Goal: Task Accomplishment & Management: Use online tool/utility

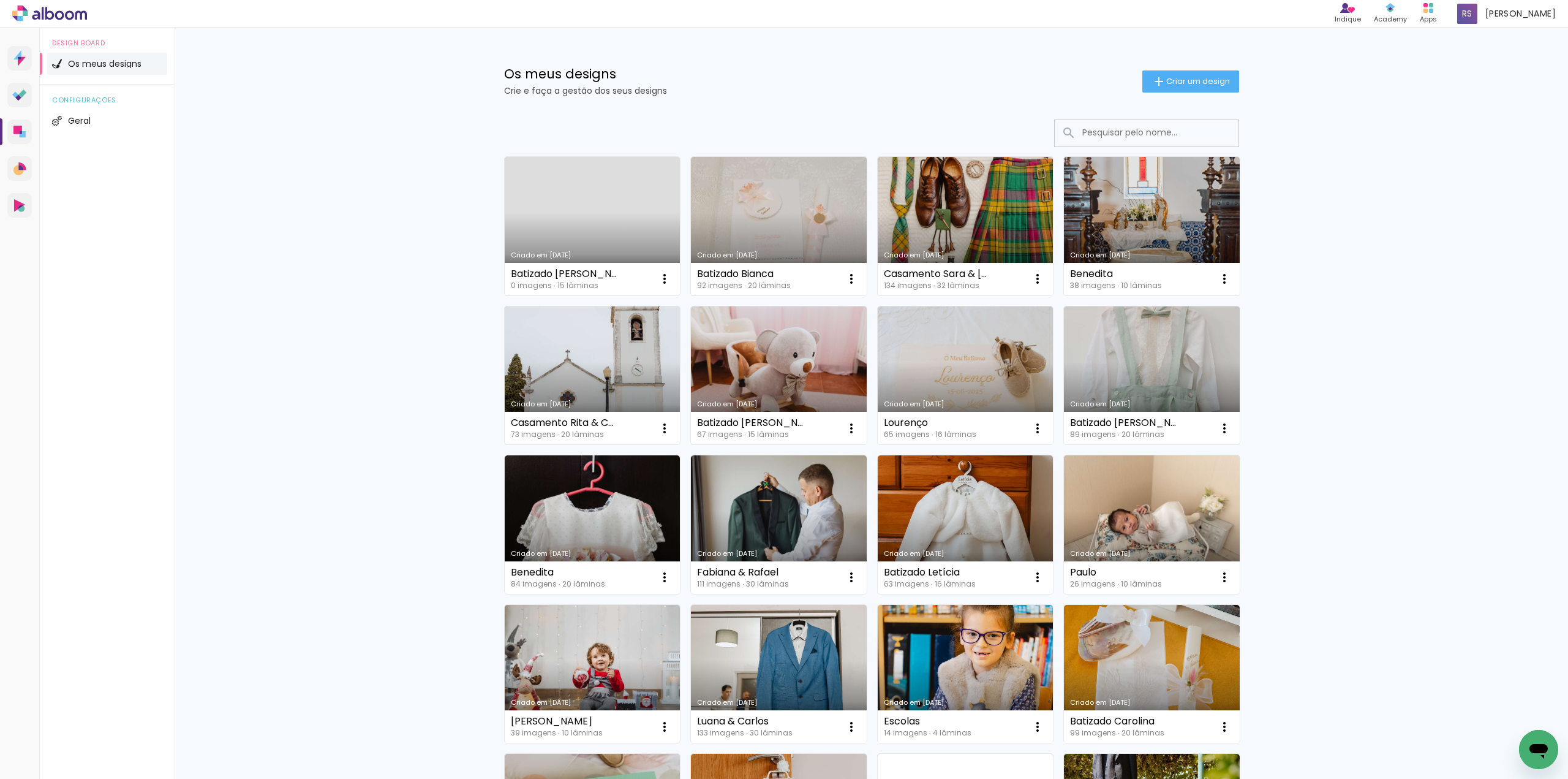
click at [564, 266] on div "Batizado Maria Clara 0 imagens ∙ 15 lâminas Abrir Fazer uma cópia Excluir" at bounding box center [593, 279] width 176 height 32
click at [567, 276] on div "Batizado [PERSON_NAME]" at bounding box center [564, 273] width 107 height 10
click at [578, 216] on link "Criado em [DATE]" at bounding box center [593, 226] width 176 height 139
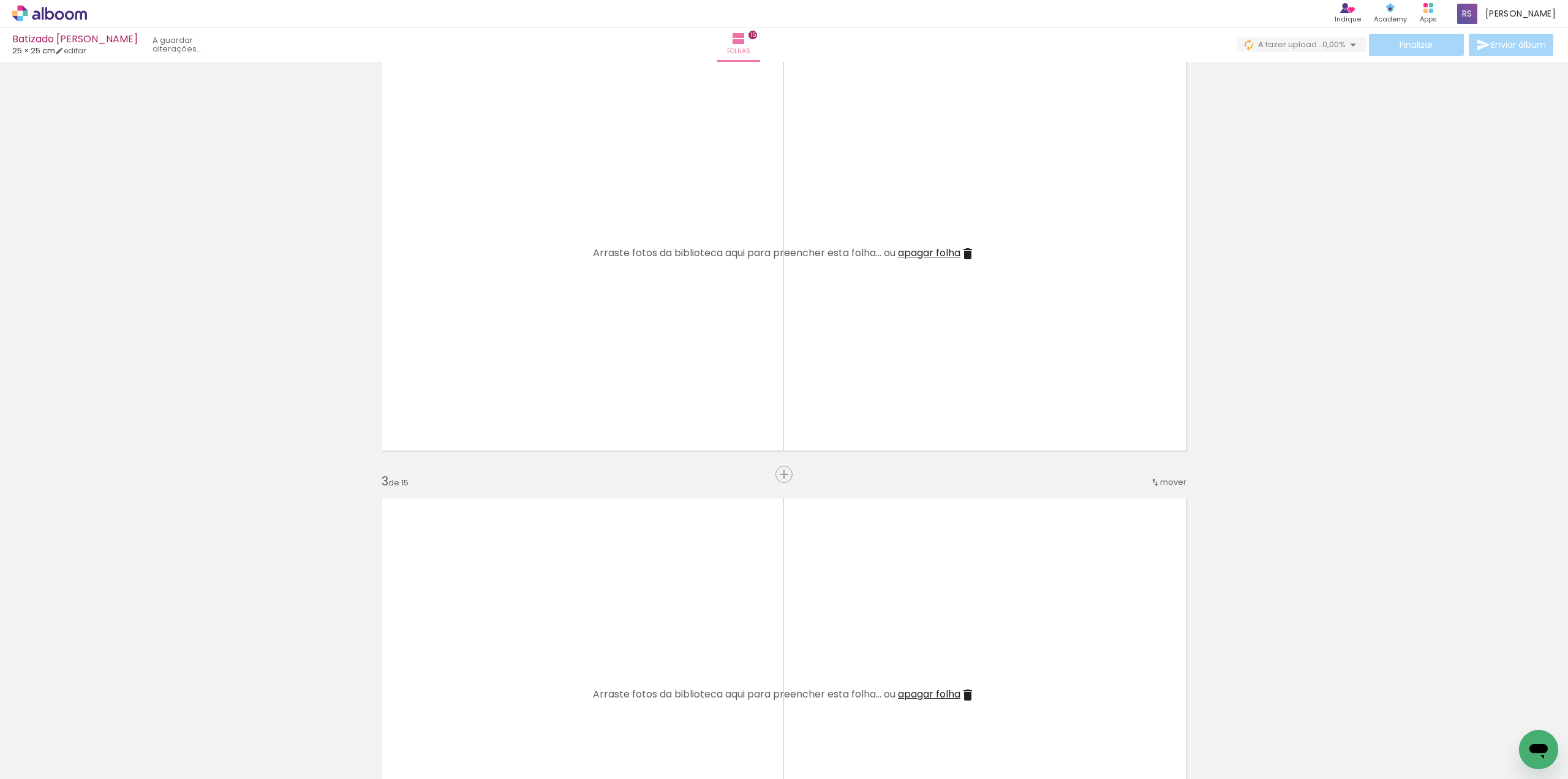
scroll to position [368, 0]
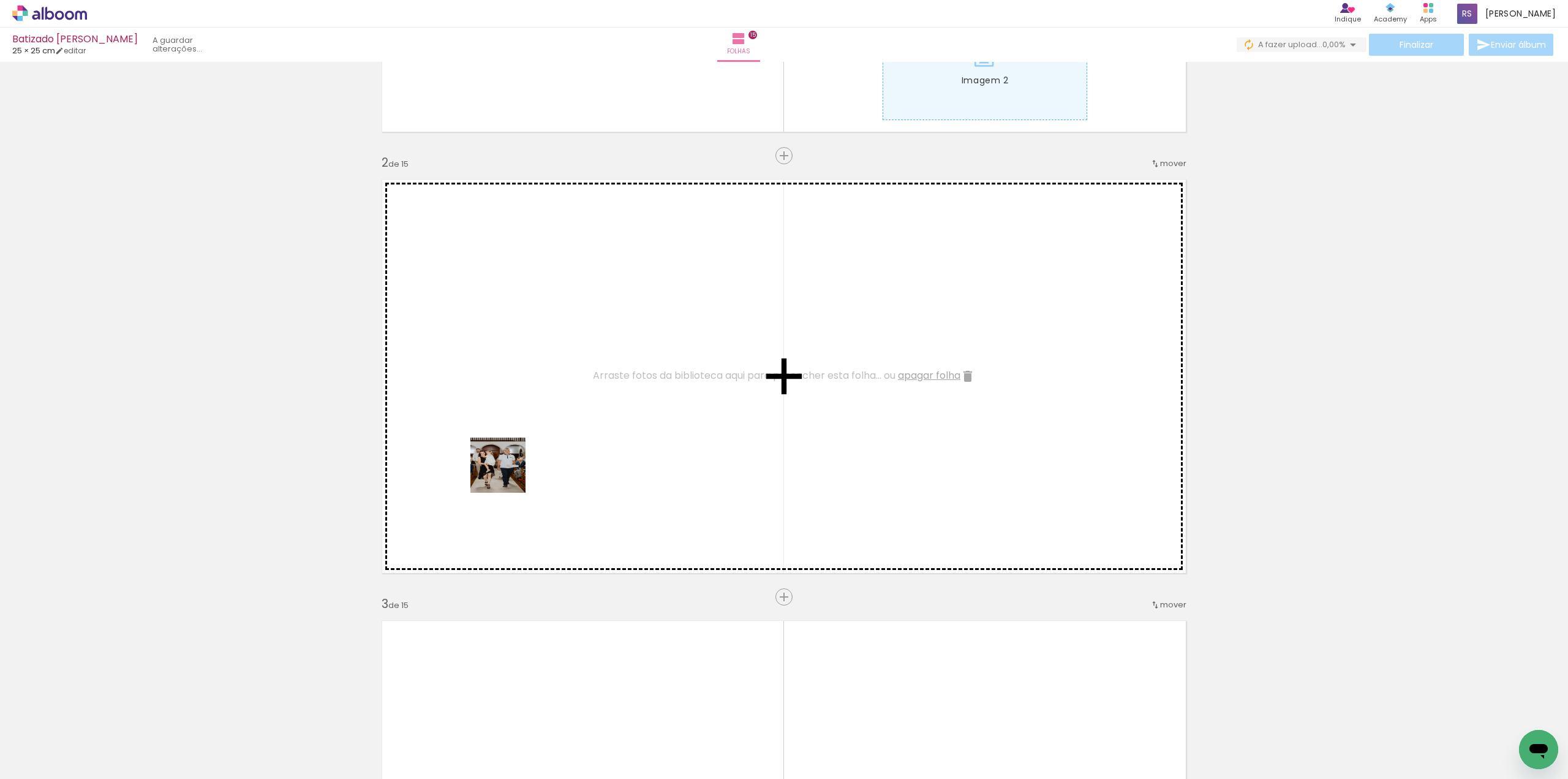
drag, startPoint x: 137, startPoint y: 744, endPoint x: 504, endPoint y: 484, distance: 449.8
click at [518, 465] on quentale-workspace at bounding box center [784, 389] width 1568 height 779
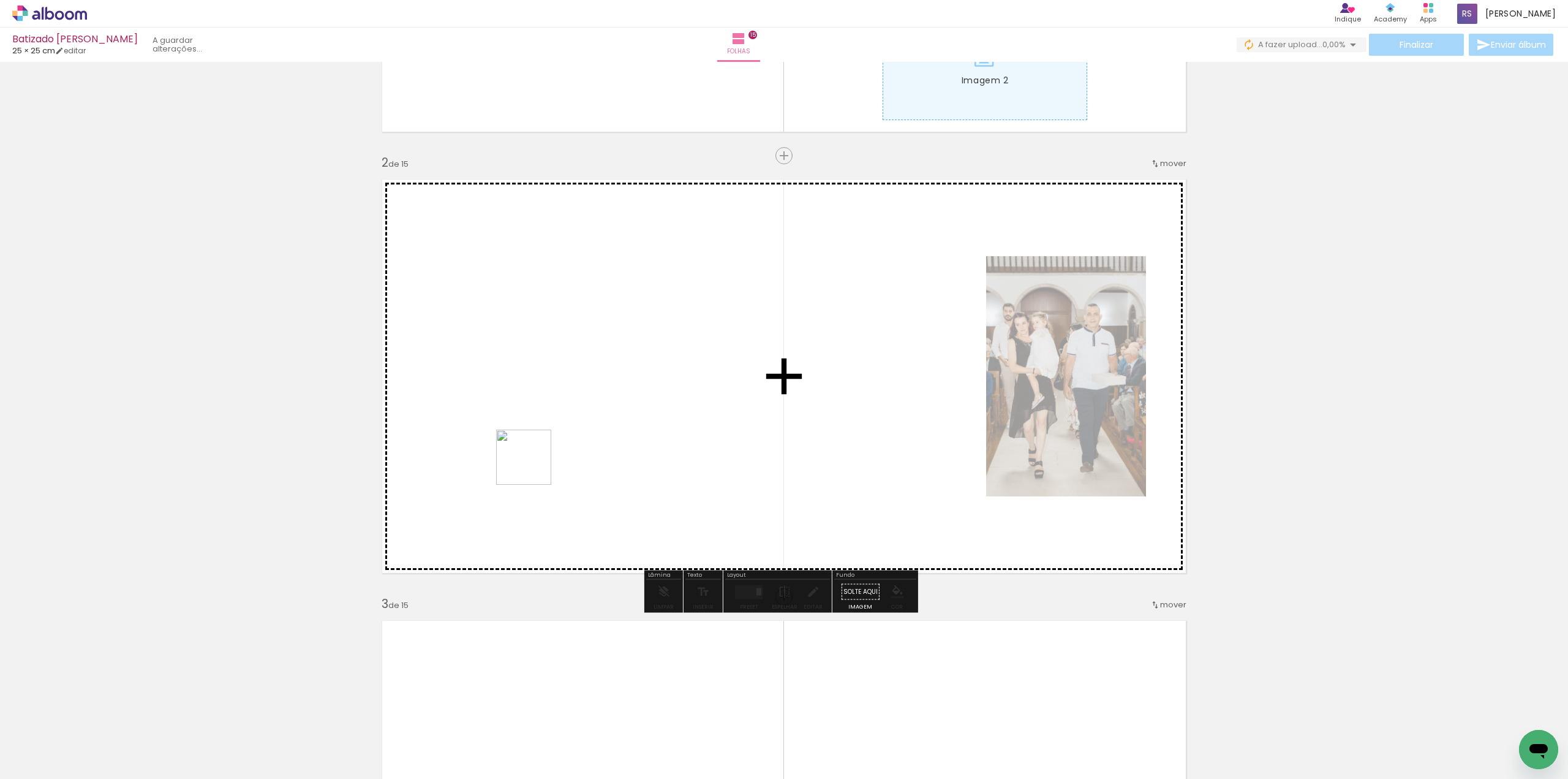
drag, startPoint x: 193, startPoint y: 738, endPoint x: 535, endPoint y: 465, distance: 437.6
click at [535, 465] on quentale-workspace at bounding box center [784, 389] width 1568 height 779
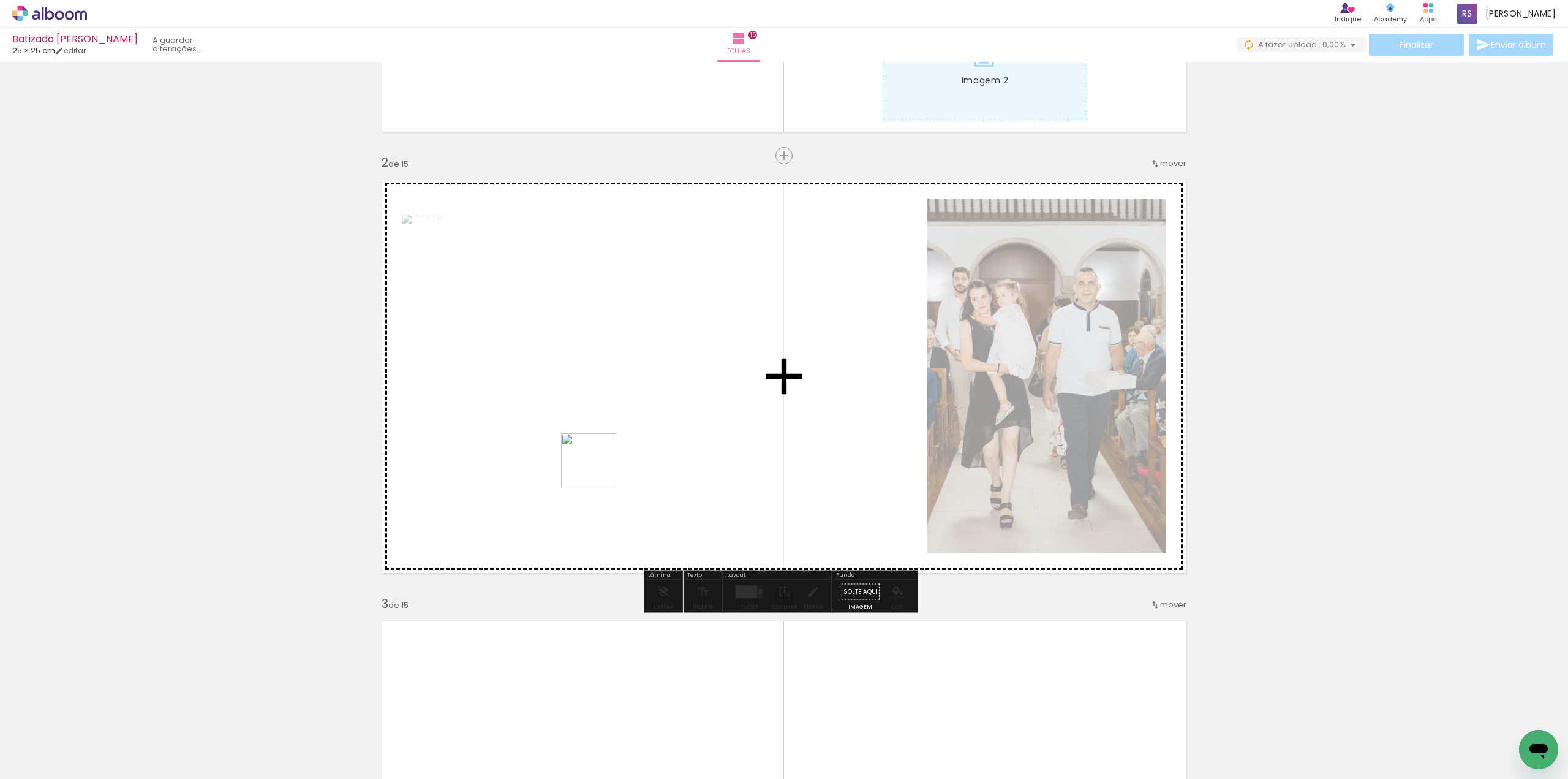
drag, startPoint x: 505, startPoint y: 529, endPoint x: 584, endPoint y: 484, distance: 90.9
click at [599, 470] on quentale-workspace at bounding box center [784, 389] width 1568 height 779
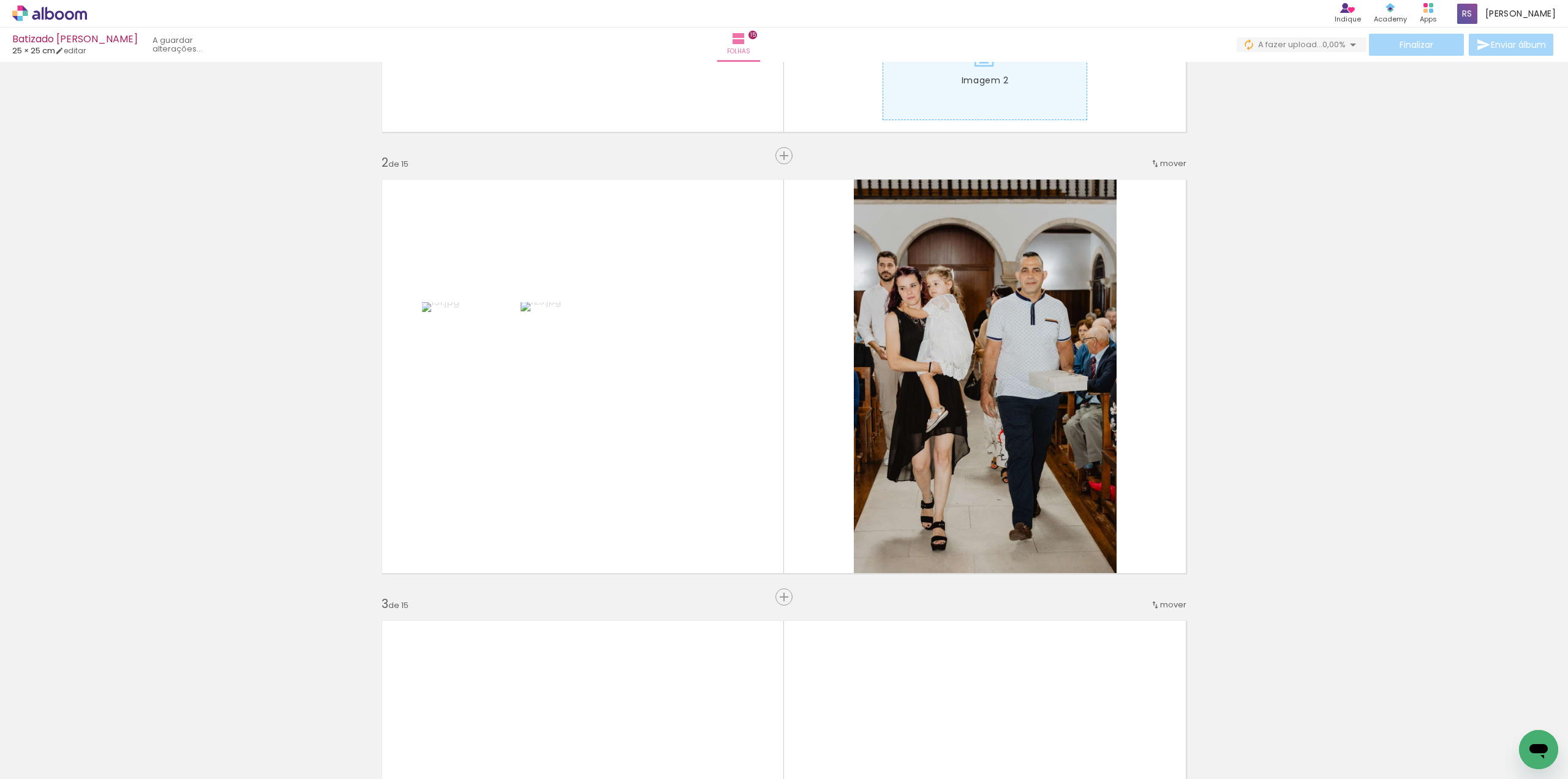
drag, startPoint x: 340, startPoint y: 731, endPoint x: 517, endPoint y: 427, distance: 351.8
click at [517, 427] on quentale-workspace at bounding box center [784, 389] width 1568 height 779
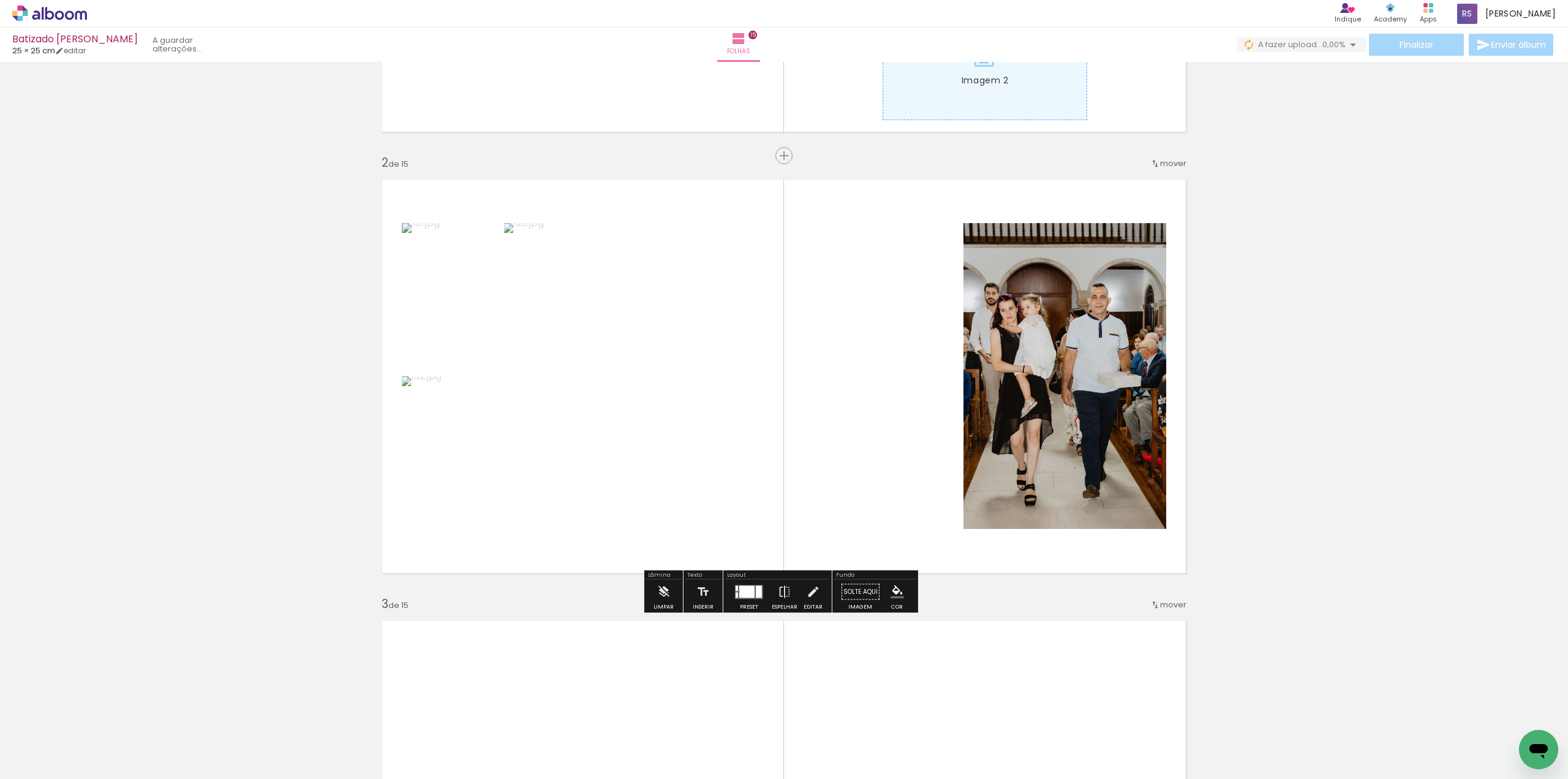
click at [56, 740] on input "Todas as fotos" at bounding box center [34, 742] width 46 height 10
click at [0, 0] on slot "Não utilizadas" at bounding box center [0, 0] width 0 height 0
type input "Não utilizadas"
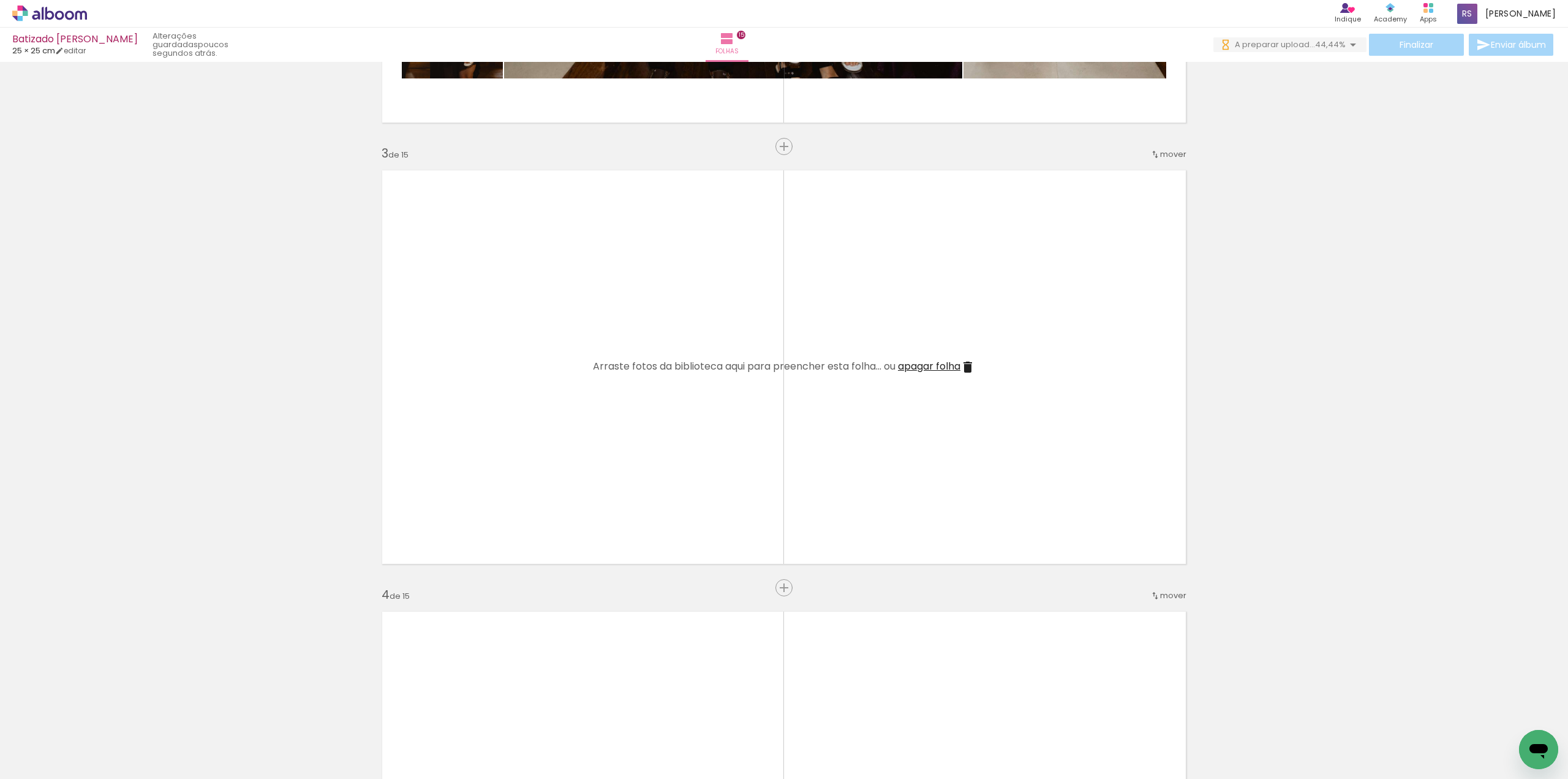
scroll to position [797, 0]
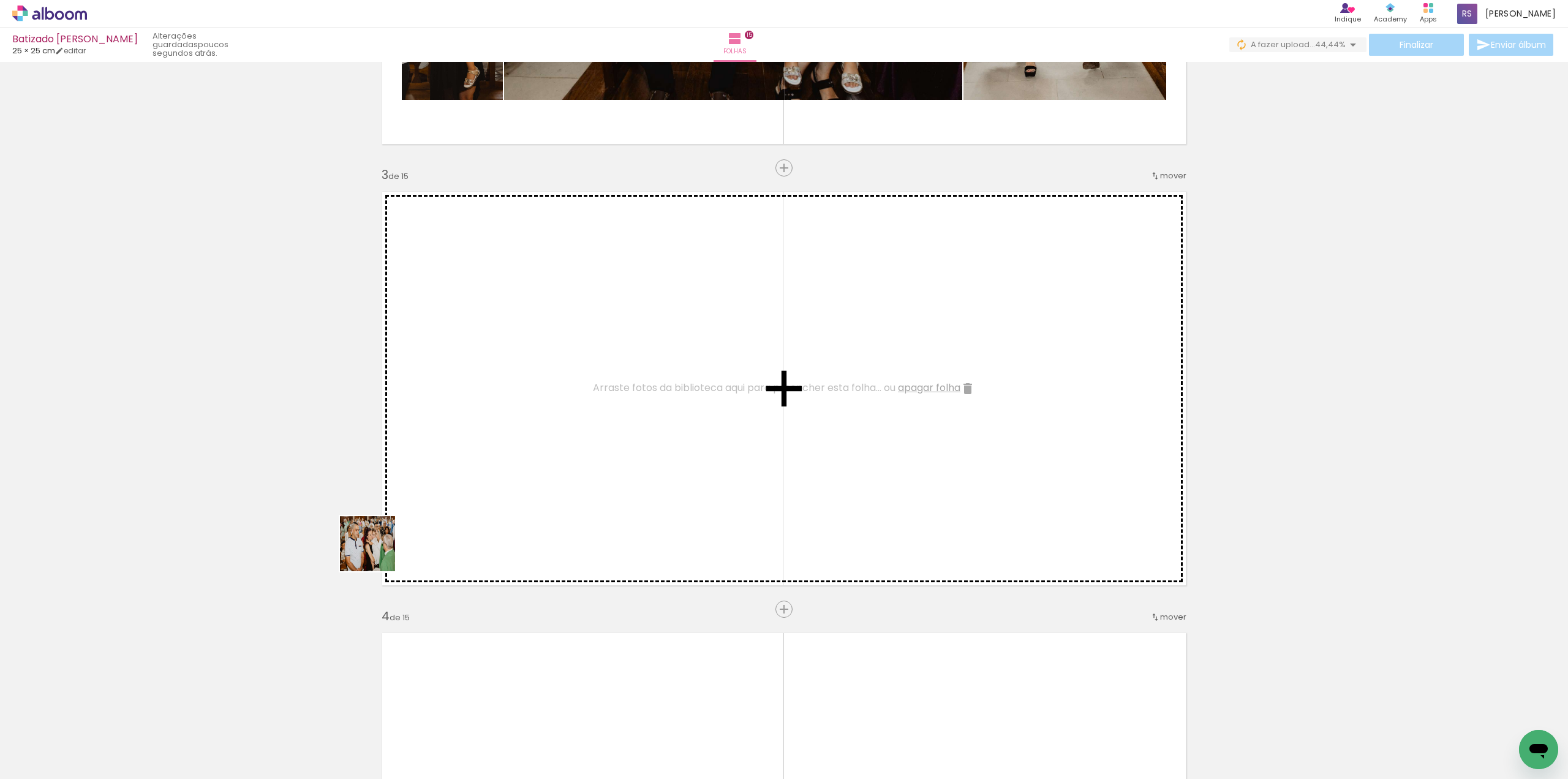
drag, startPoint x: 127, startPoint y: 735, endPoint x: 388, endPoint y: 539, distance: 326.4
click at [385, 541] on quentale-workspace at bounding box center [784, 389] width 1568 height 779
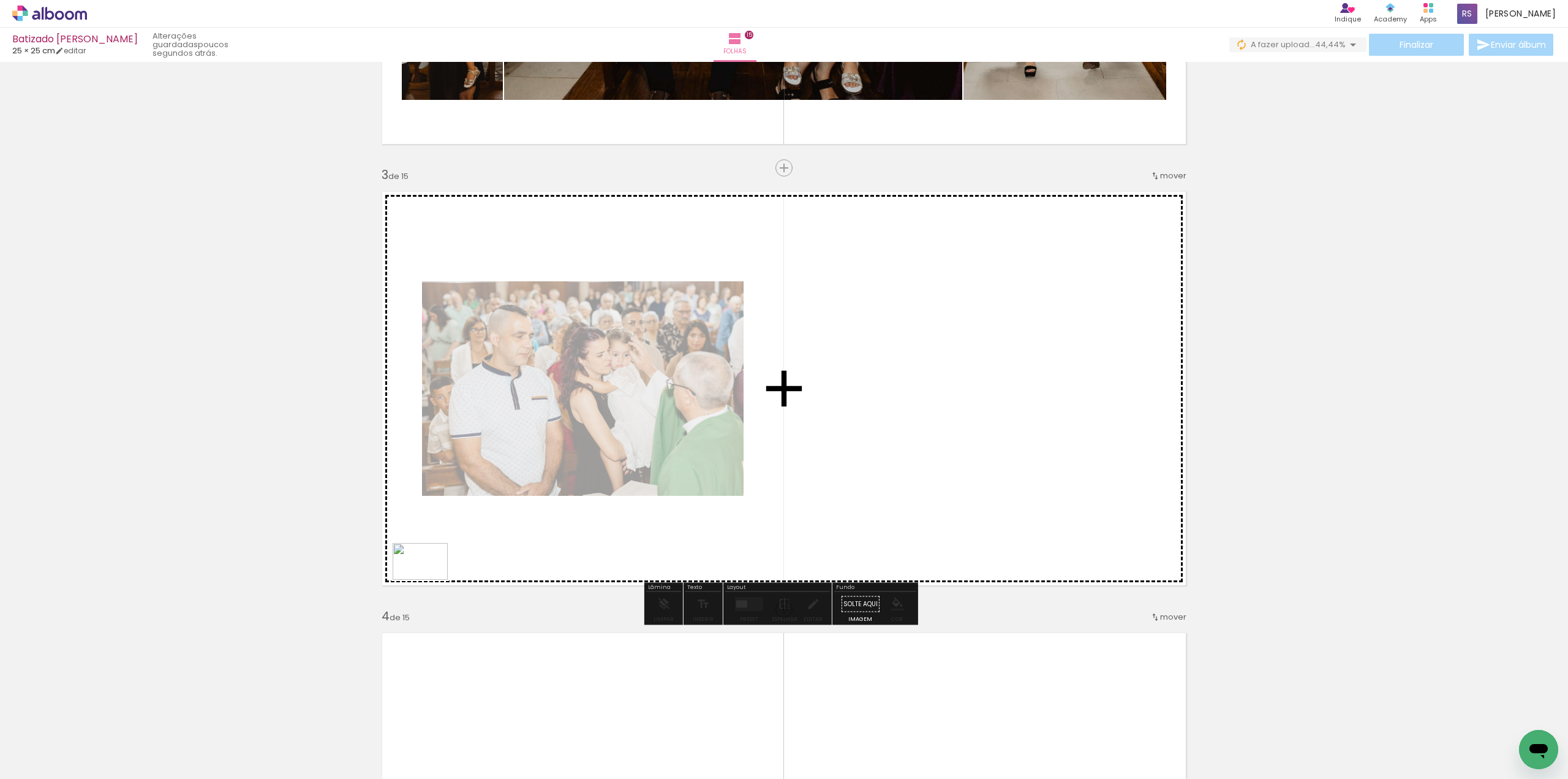
drag, startPoint x: 296, startPoint y: 620, endPoint x: 447, endPoint y: 579, distance: 156.5
click at [459, 572] on quentale-workspace at bounding box center [784, 389] width 1568 height 779
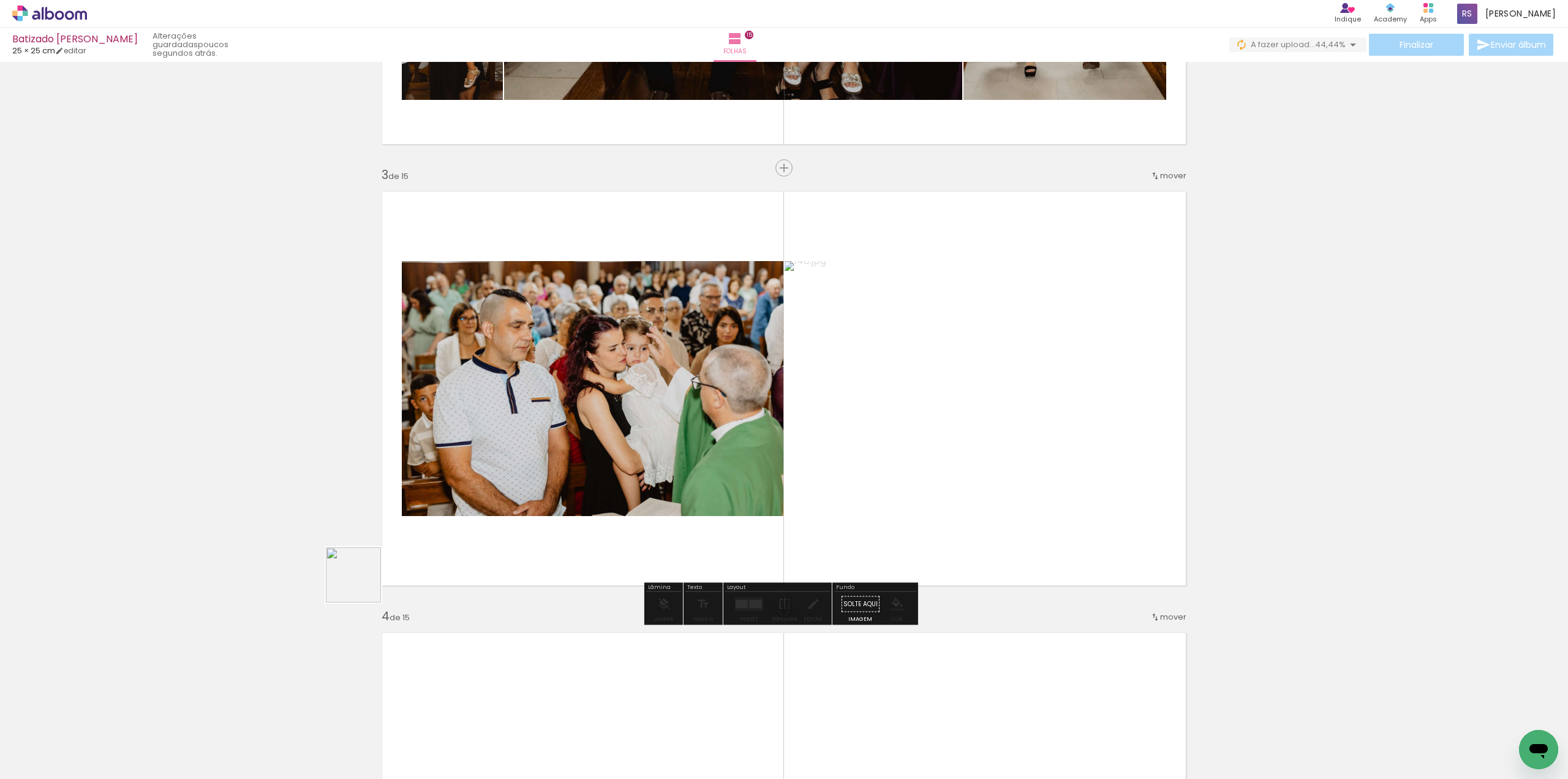
drag, startPoint x: 124, startPoint y: 740, endPoint x: 445, endPoint y: 544, distance: 376.1
click at [445, 544] on quentale-workspace at bounding box center [784, 389] width 1568 height 779
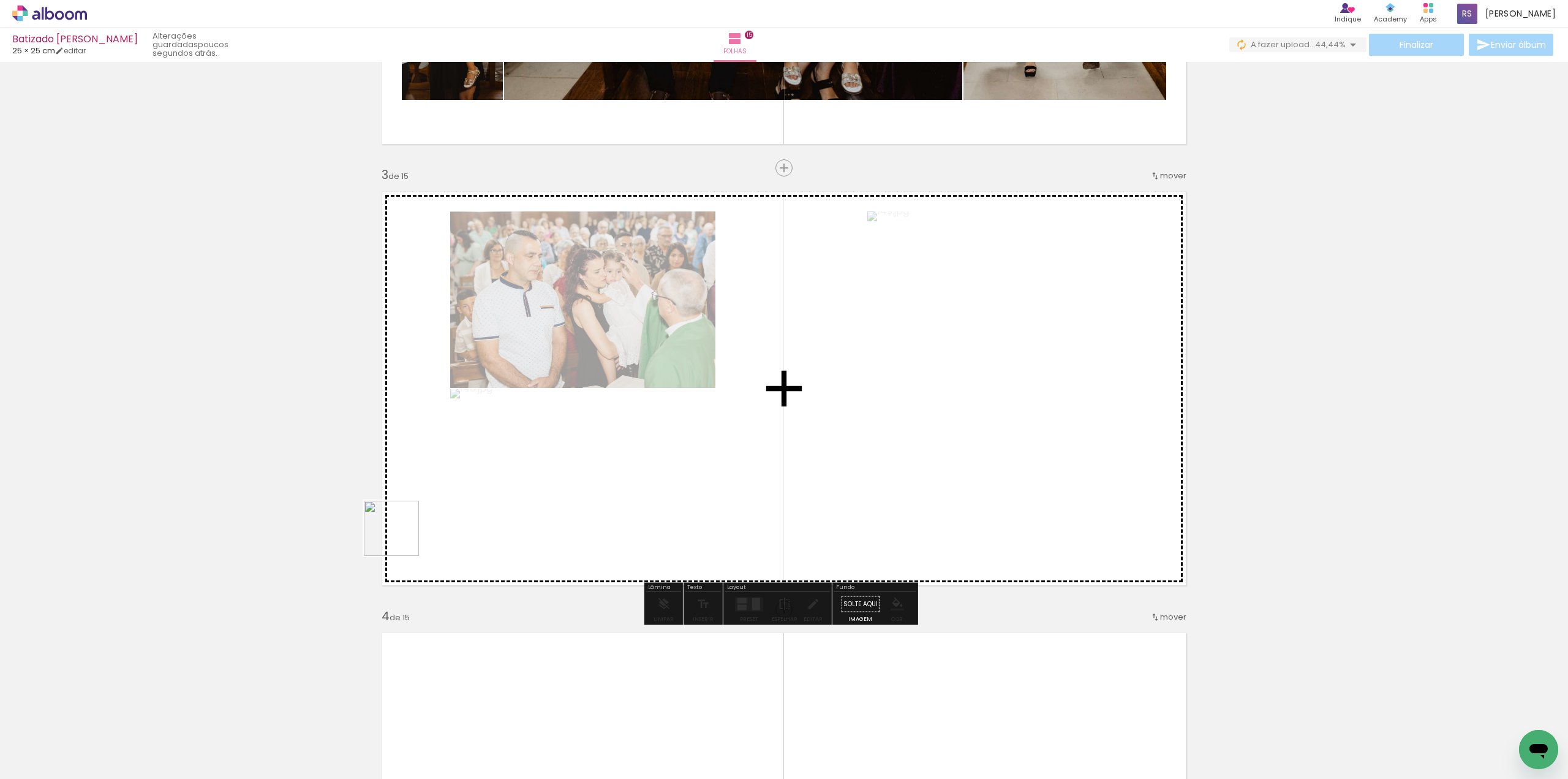
drag, startPoint x: 155, startPoint y: 720, endPoint x: 528, endPoint y: 481, distance: 443.0
click at [558, 454] on quentale-workspace at bounding box center [784, 389] width 1568 height 779
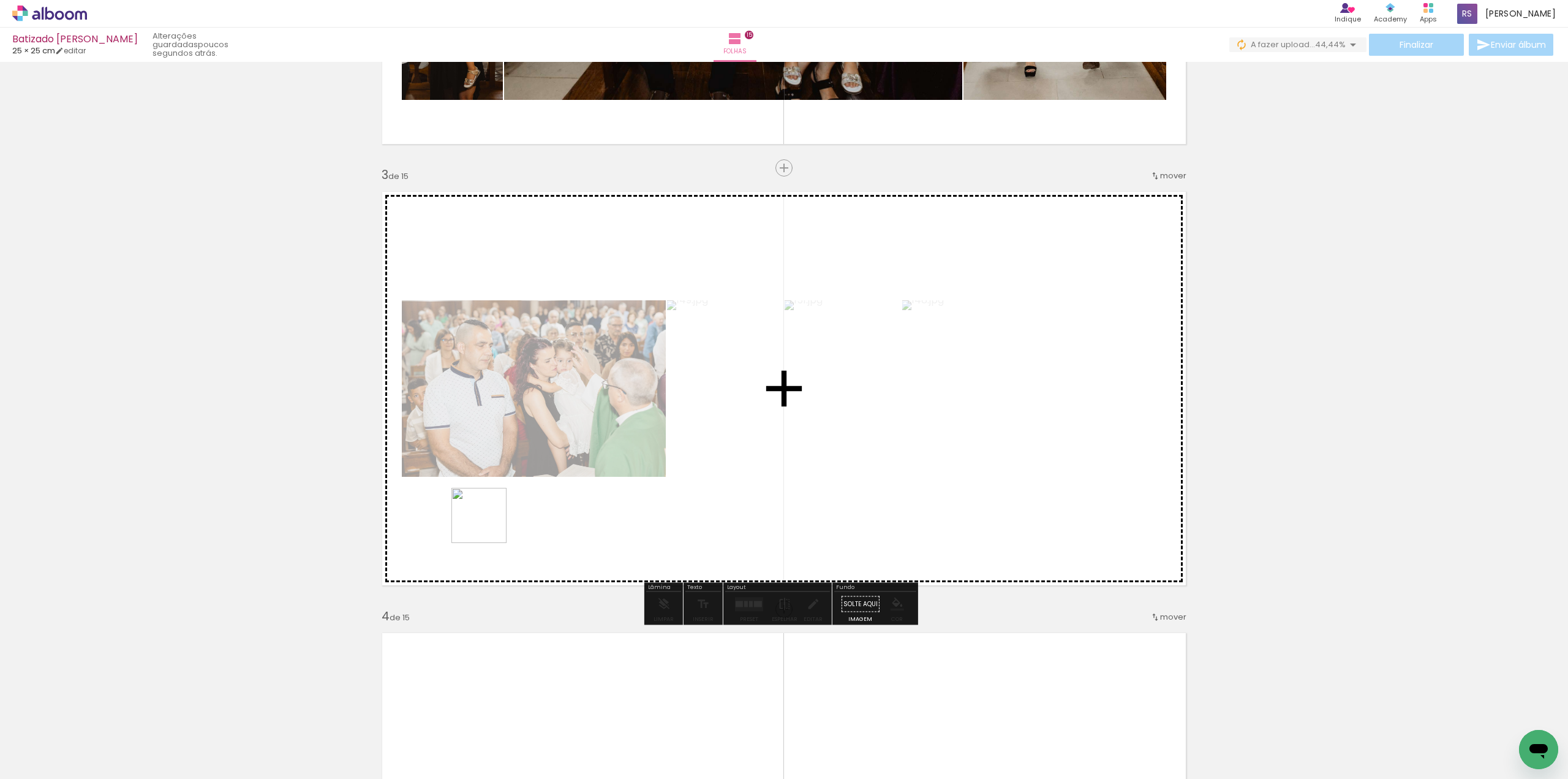
drag, startPoint x: 138, startPoint y: 741, endPoint x: 541, endPoint y: 499, distance: 470.1
click at [541, 499] on quentale-workspace at bounding box center [784, 389] width 1568 height 779
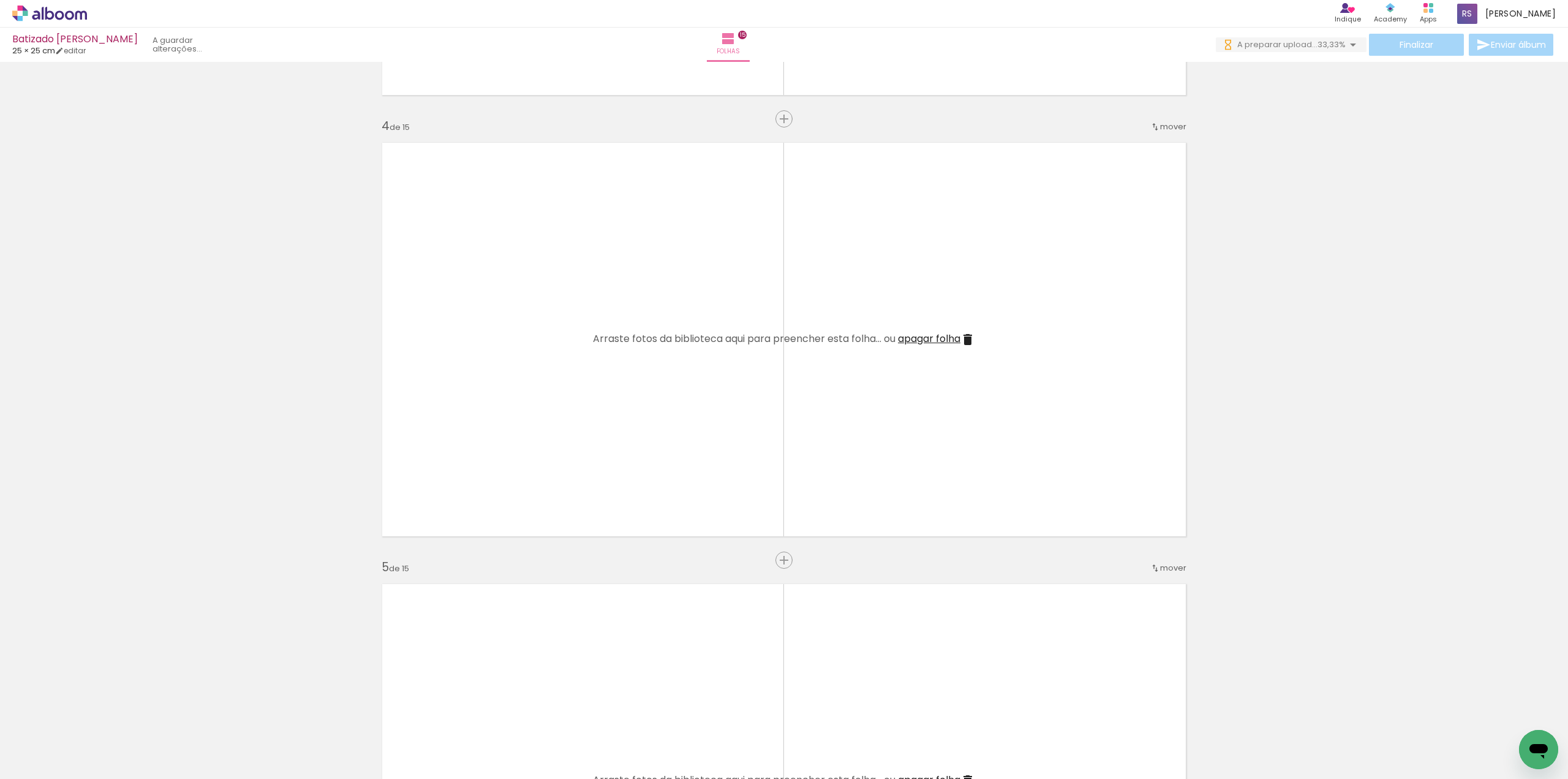
scroll to position [0, 0]
drag, startPoint x: 238, startPoint y: 574, endPoint x: 440, endPoint y: 348, distance: 303.1
click at [440, 348] on quentale-workspace at bounding box center [784, 389] width 1568 height 779
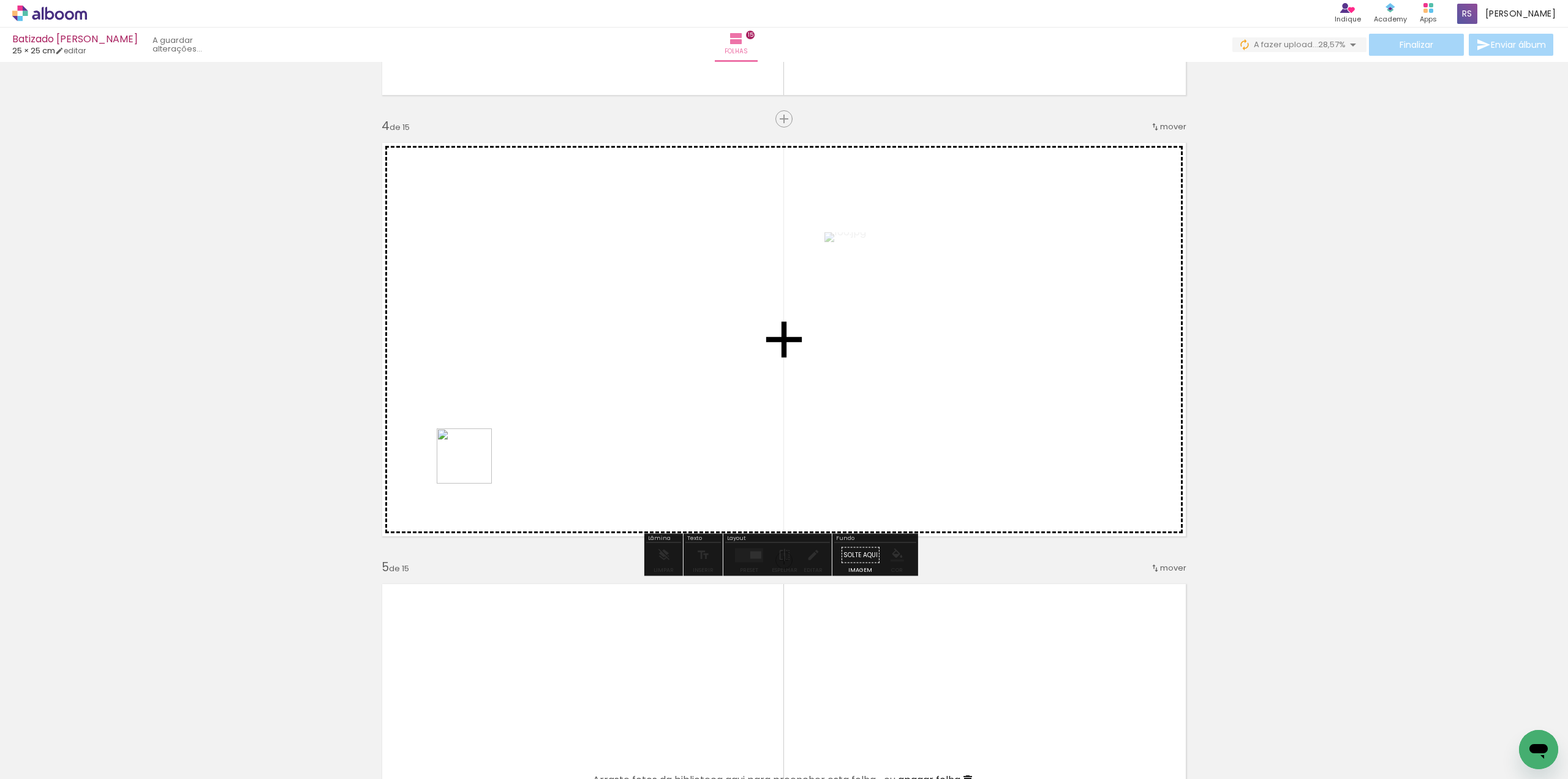
drag, startPoint x: 140, startPoint y: 731, endPoint x: 516, endPoint y: 412, distance: 493.1
click at [516, 412] on quentale-workspace at bounding box center [784, 389] width 1568 height 779
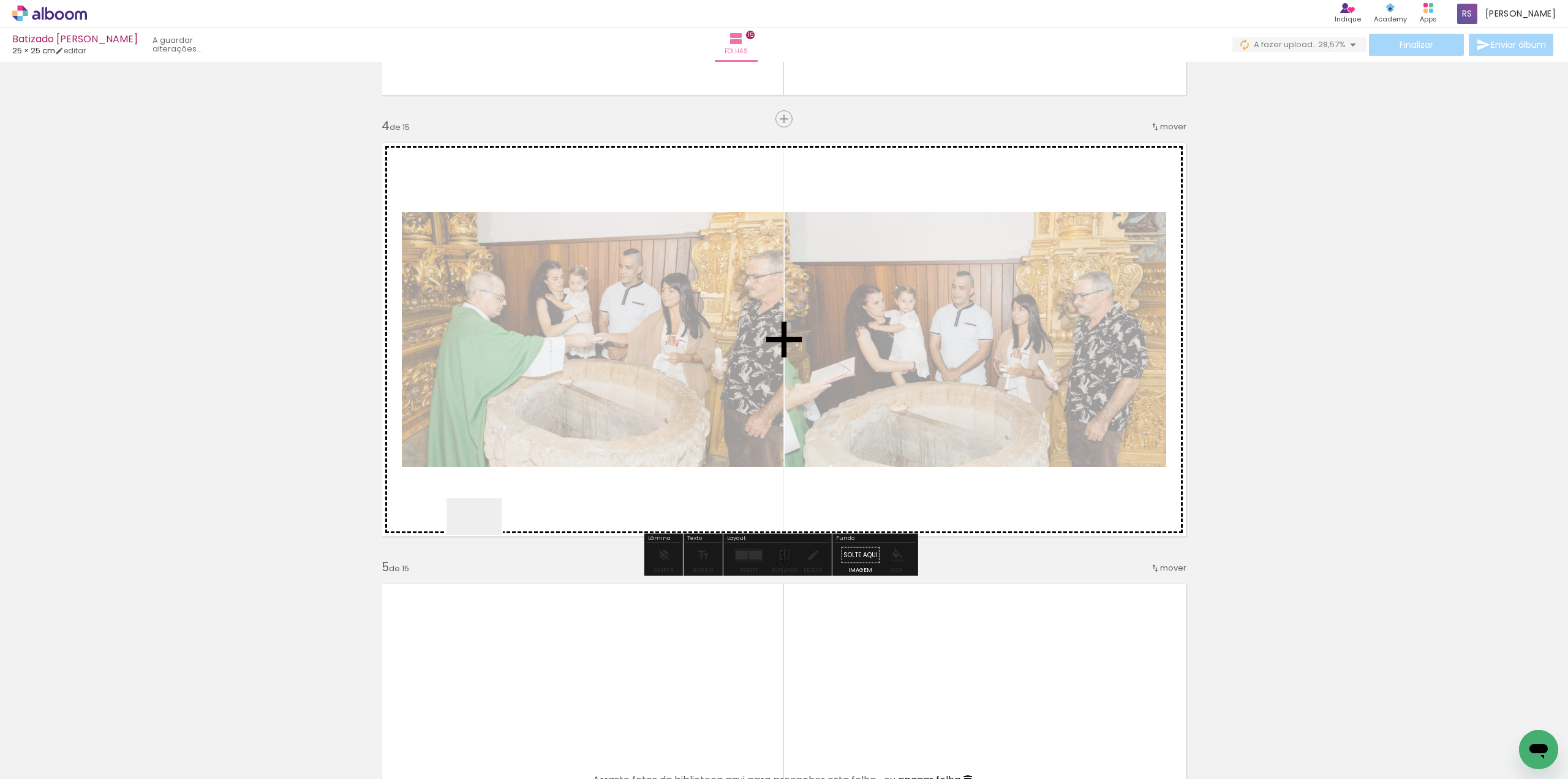
drag, startPoint x: 136, startPoint y: 734, endPoint x: 483, endPoint y: 535, distance: 400.0
click at [483, 535] on quentale-workspace at bounding box center [784, 389] width 1568 height 779
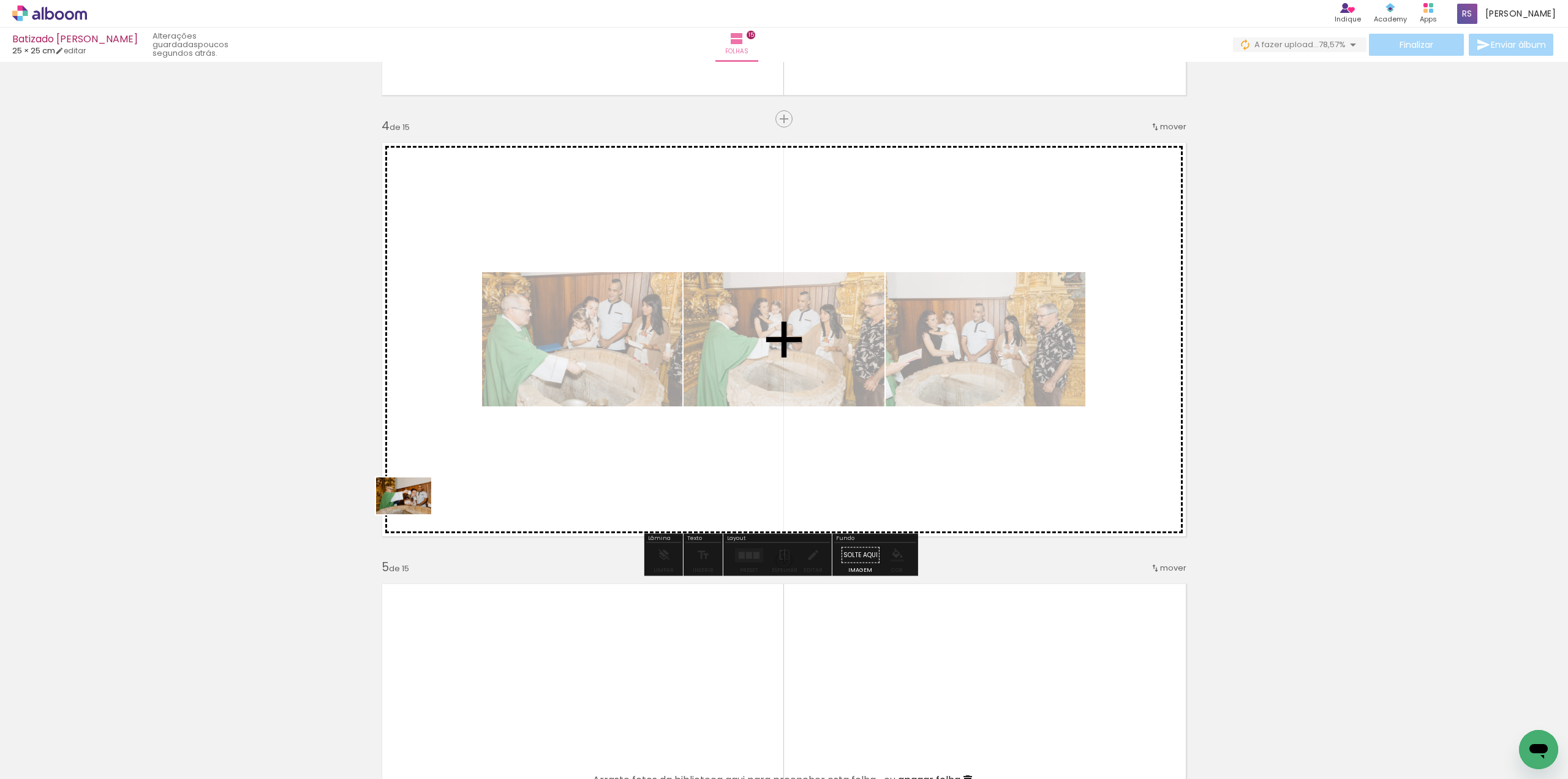
drag, startPoint x: 120, startPoint y: 740, endPoint x: 419, endPoint y: 513, distance: 375.4
click at [426, 501] on quentale-workspace at bounding box center [784, 389] width 1568 height 779
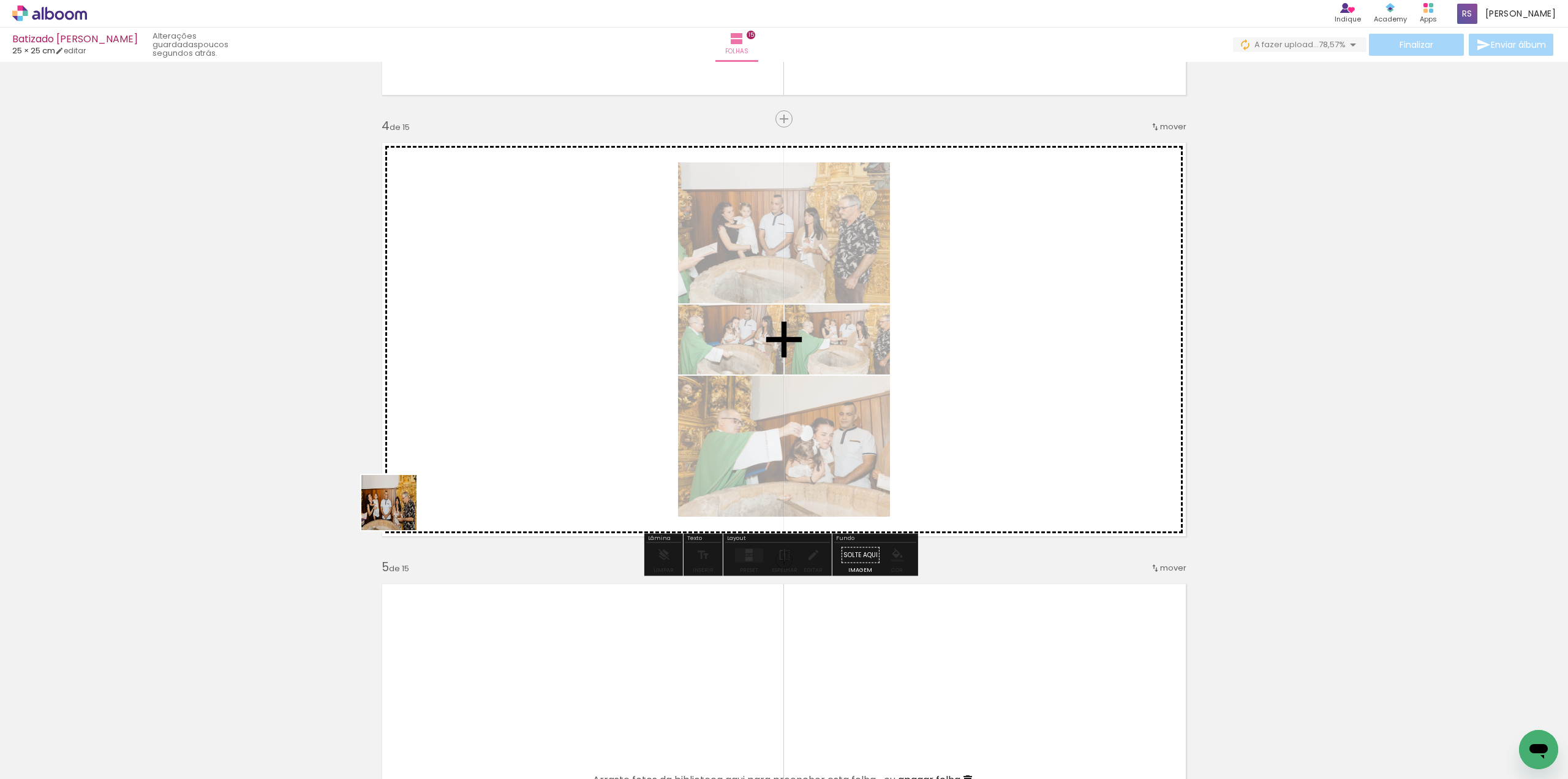
drag, startPoint x: 134, startPoint y: 738, endPoint x: 419, endPoint y: 494, distance: 375.2
click at [417, 496] on quentale-workspace at bounding box center [784, 389] width 1568 height 779
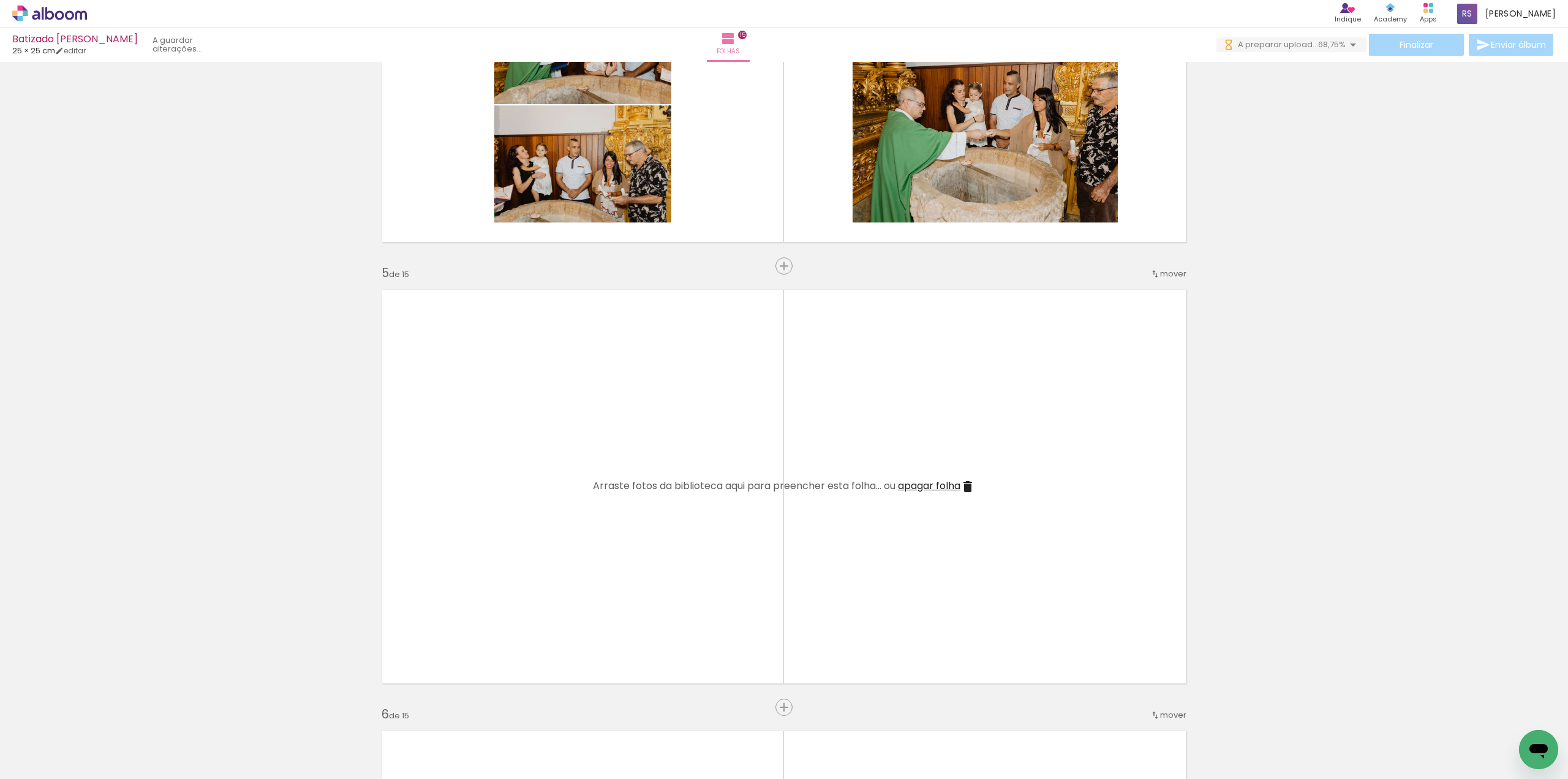
scroll to position [1593, 0]
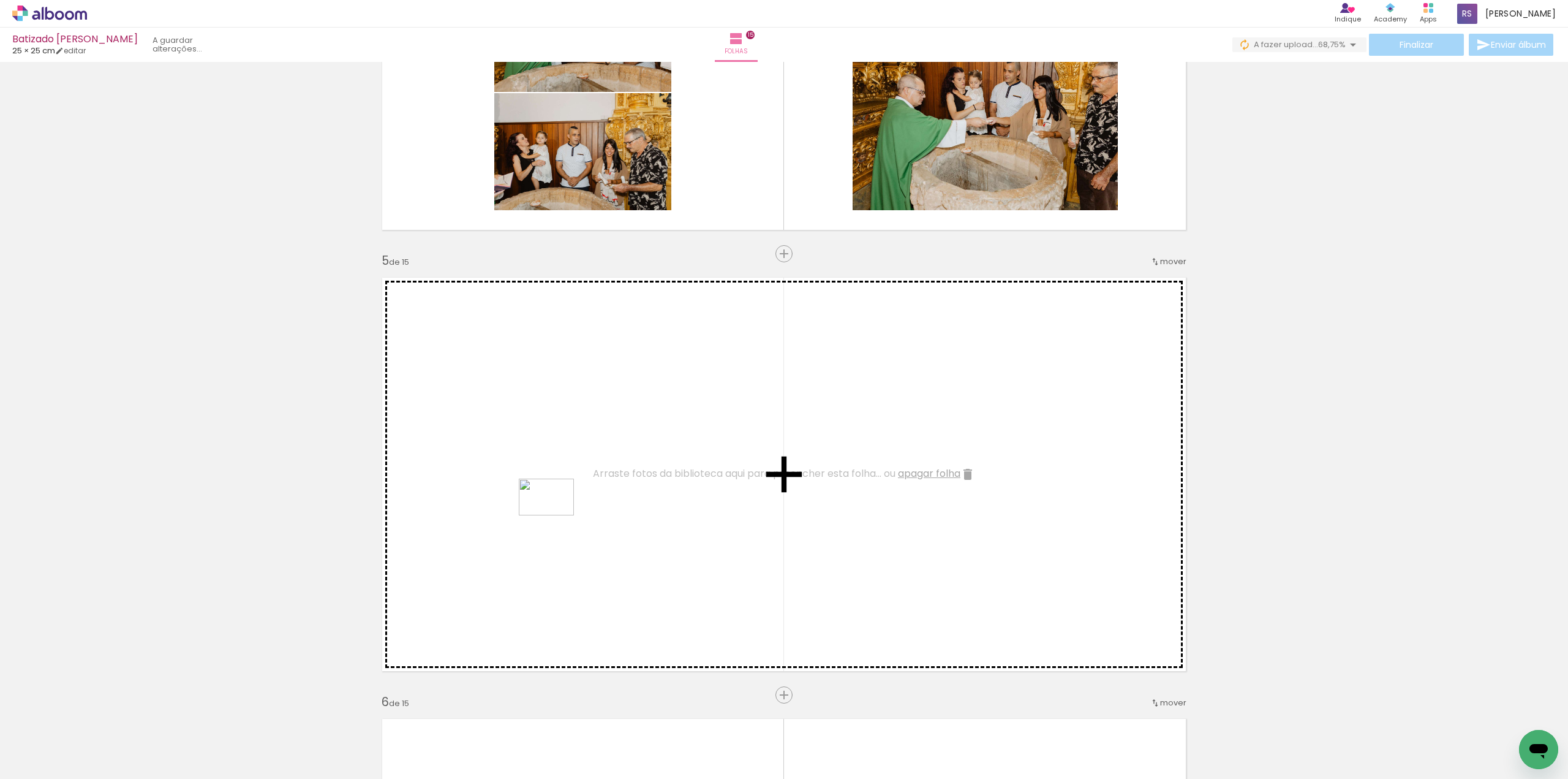
drag, startPoint x: 128, startPoint y: 724, endPoint x: 556, endPoint y: 514, distance: 476.7
click at [556, 514] on quentale-workspace at bounding box center [784, 389] width 1568 height 779
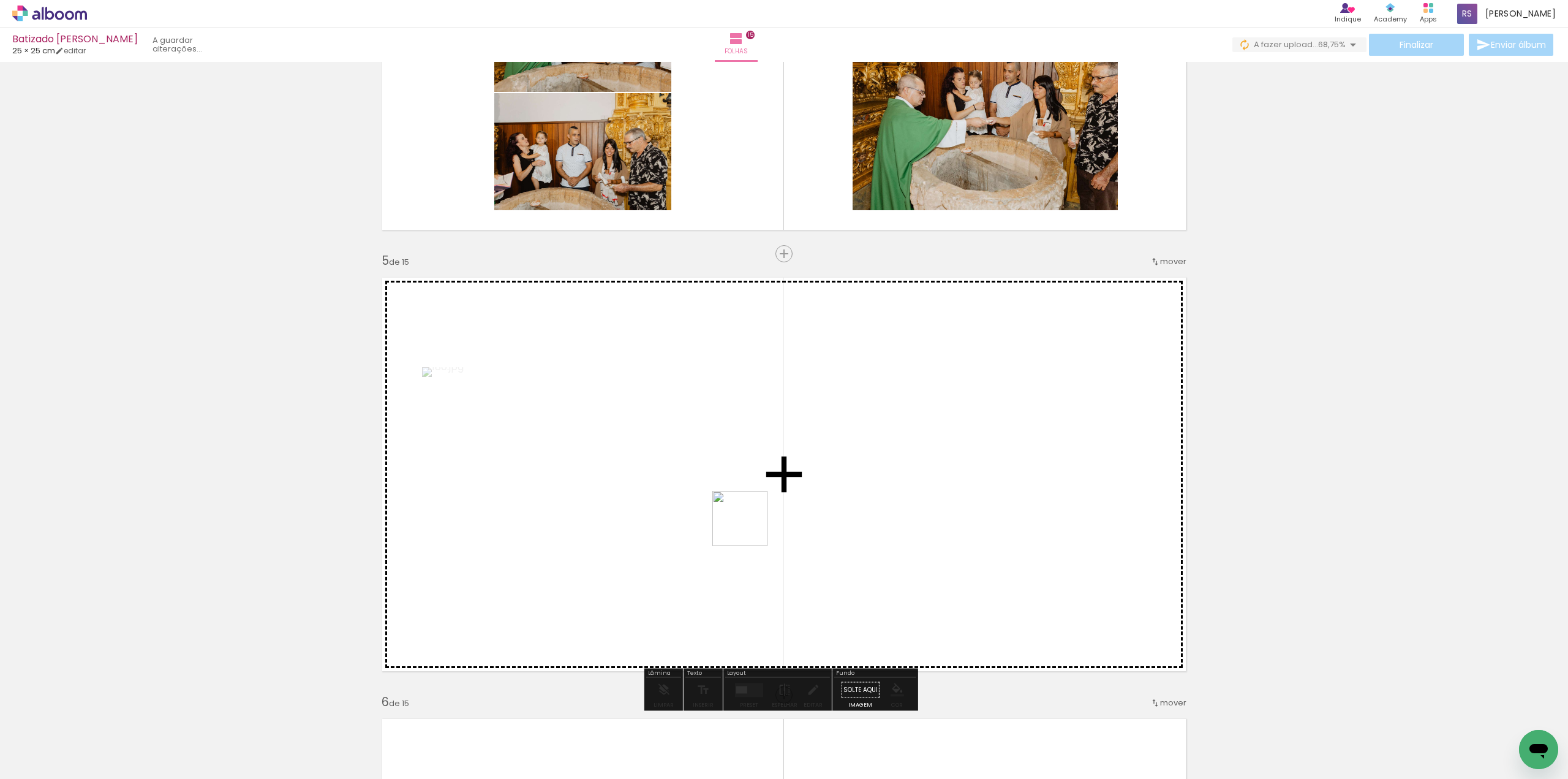
drag, startPoint x: 144, startPoint y: 739, endPoint x: 805, endPoint y: 509, distance: 699.9
click at [805, 509] on quentale-workspace at bounding box center [784, 389] width 1568 height 779
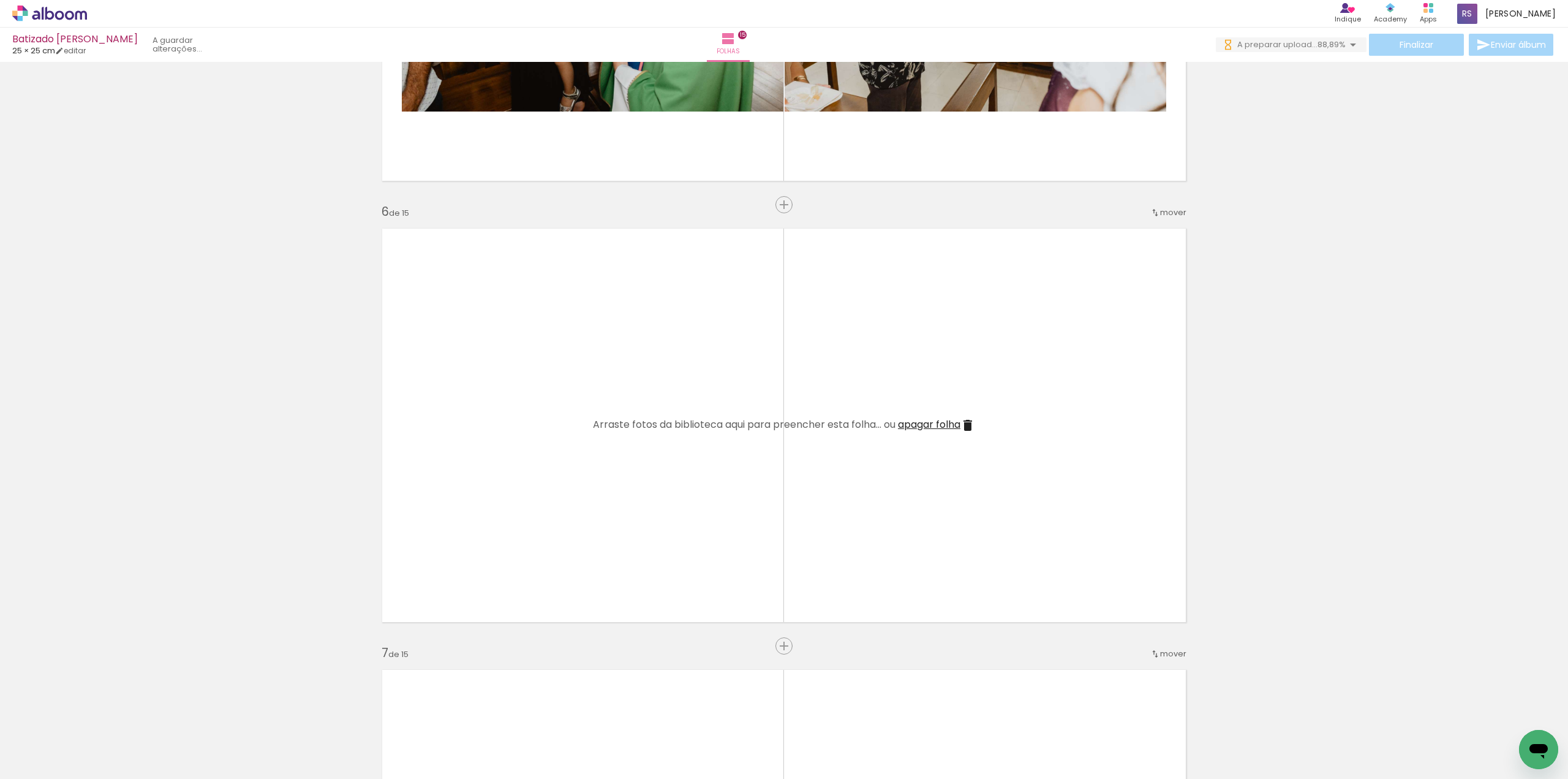
scroll to position [0, 0]
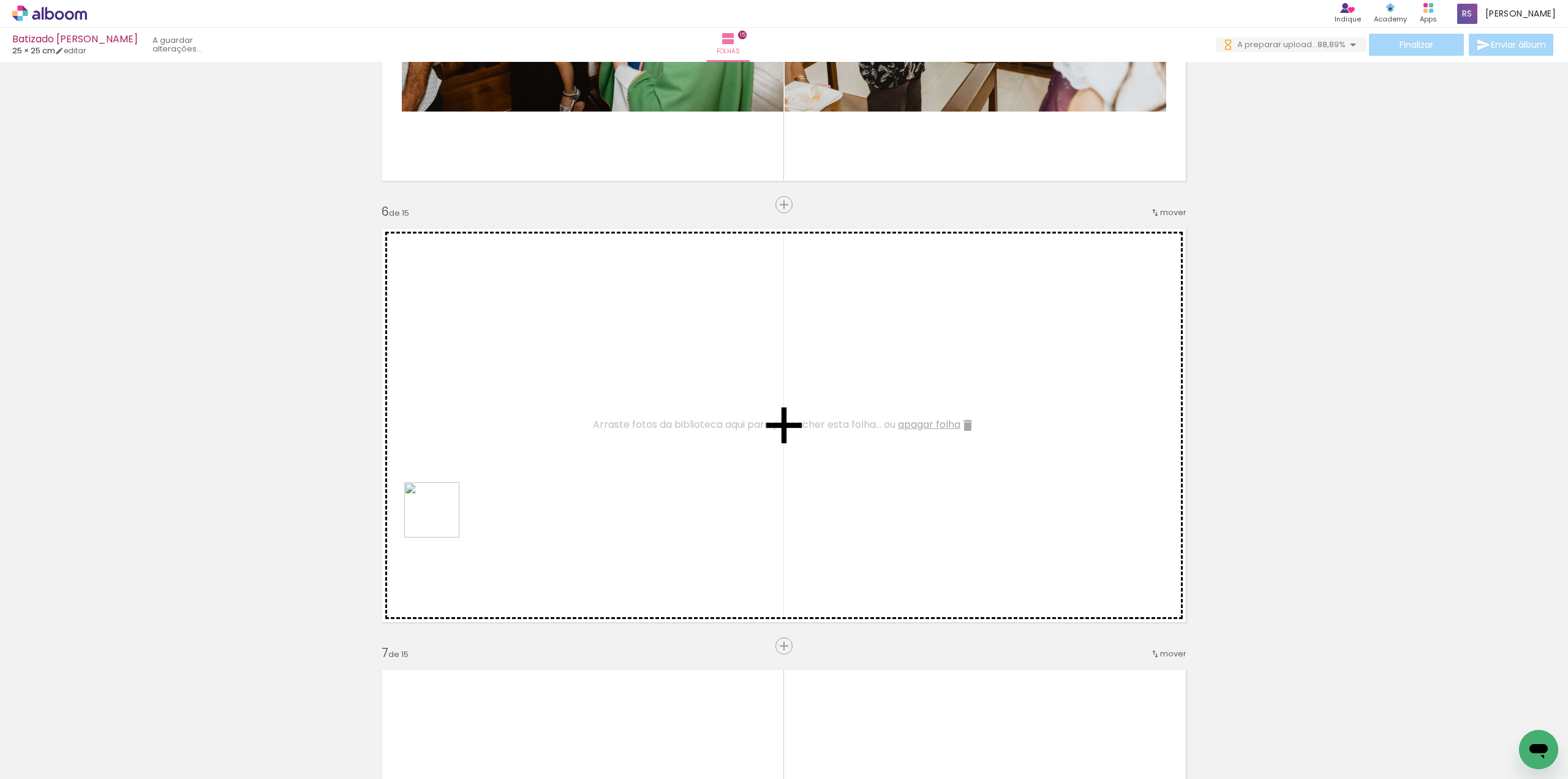
drag, startPoint x: 132, startPoint y: 731, endPoint x: 415, endPoint y: 550, distance: 335.9
click at [510, 471] on quentale-workspace at bounding box center [784, 389] width 1568 height 779
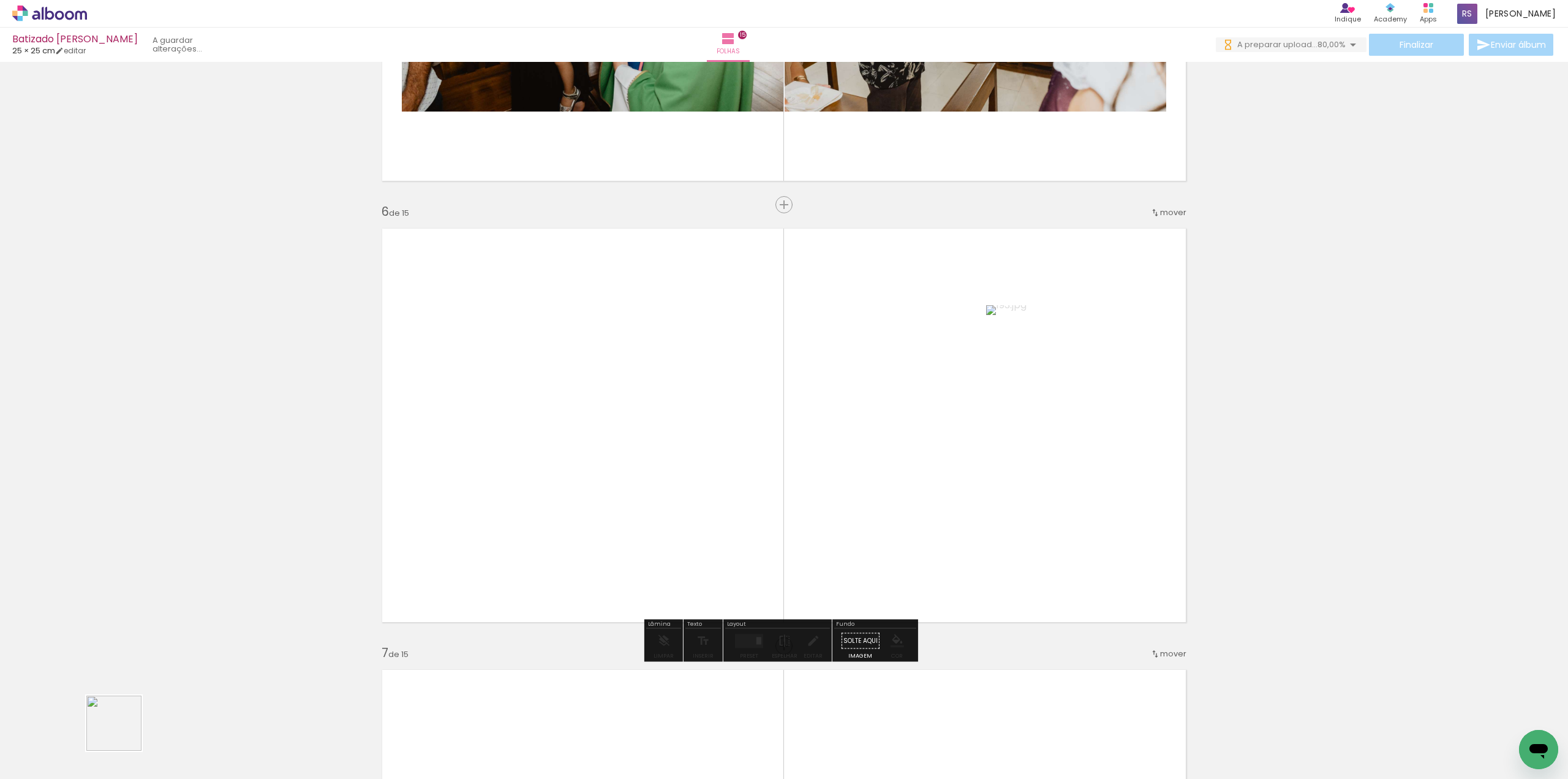
drag, startPoint x: 123, startPoint y: 732, endPoint x: 456, endPoint y: 449, distance: 437.0
click at [434, 472] on quentale-workspace at bounding box center [784, 389] width 1568 height 779
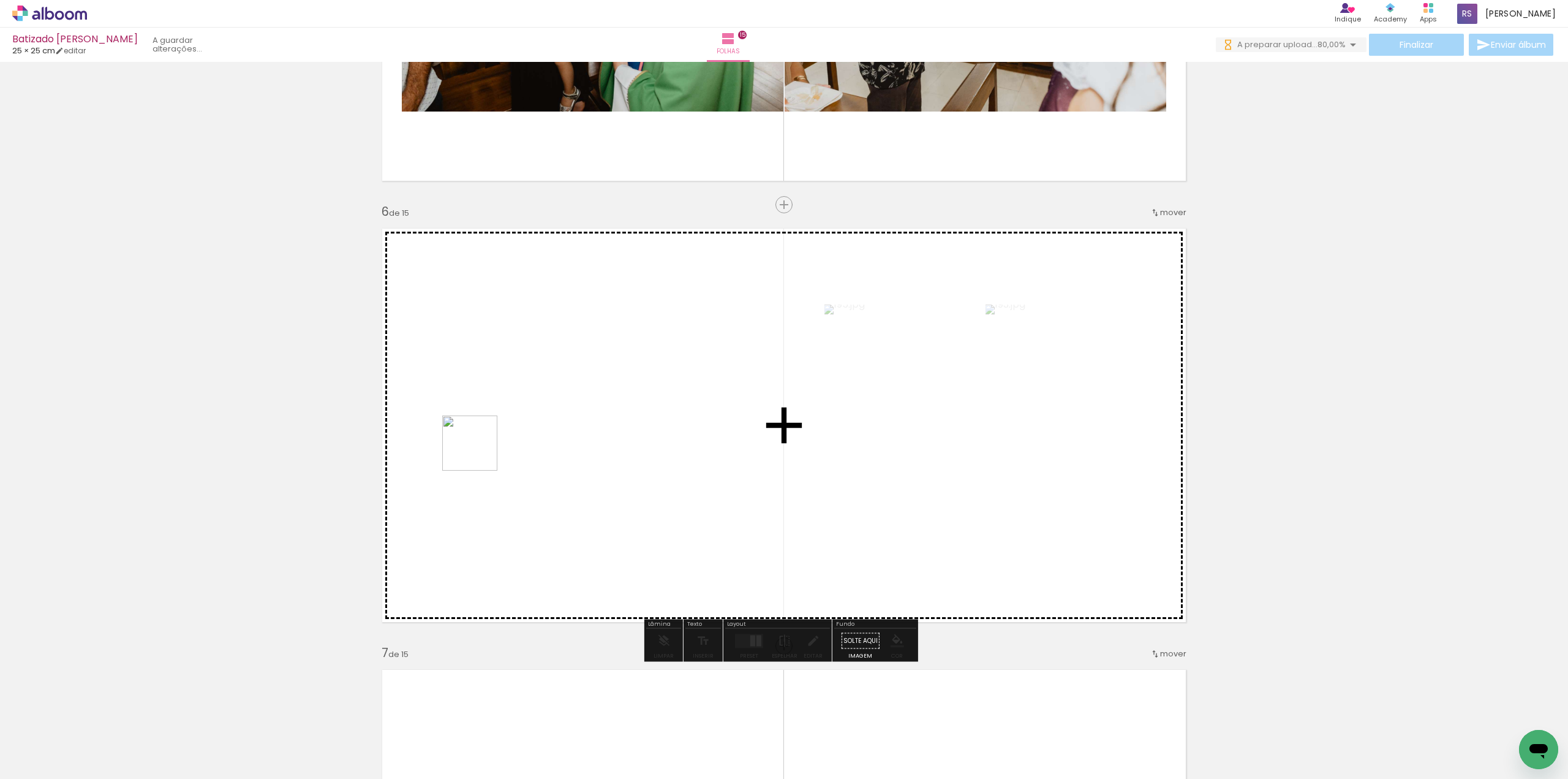
drag, startPoint x: 138, startPoint y: 731, endPoint x: 491, endPoint y: 446, distance: 453.7
click at [495, 441] on quentale-workspace at bounding box center [784, 389] width 1568 height 779
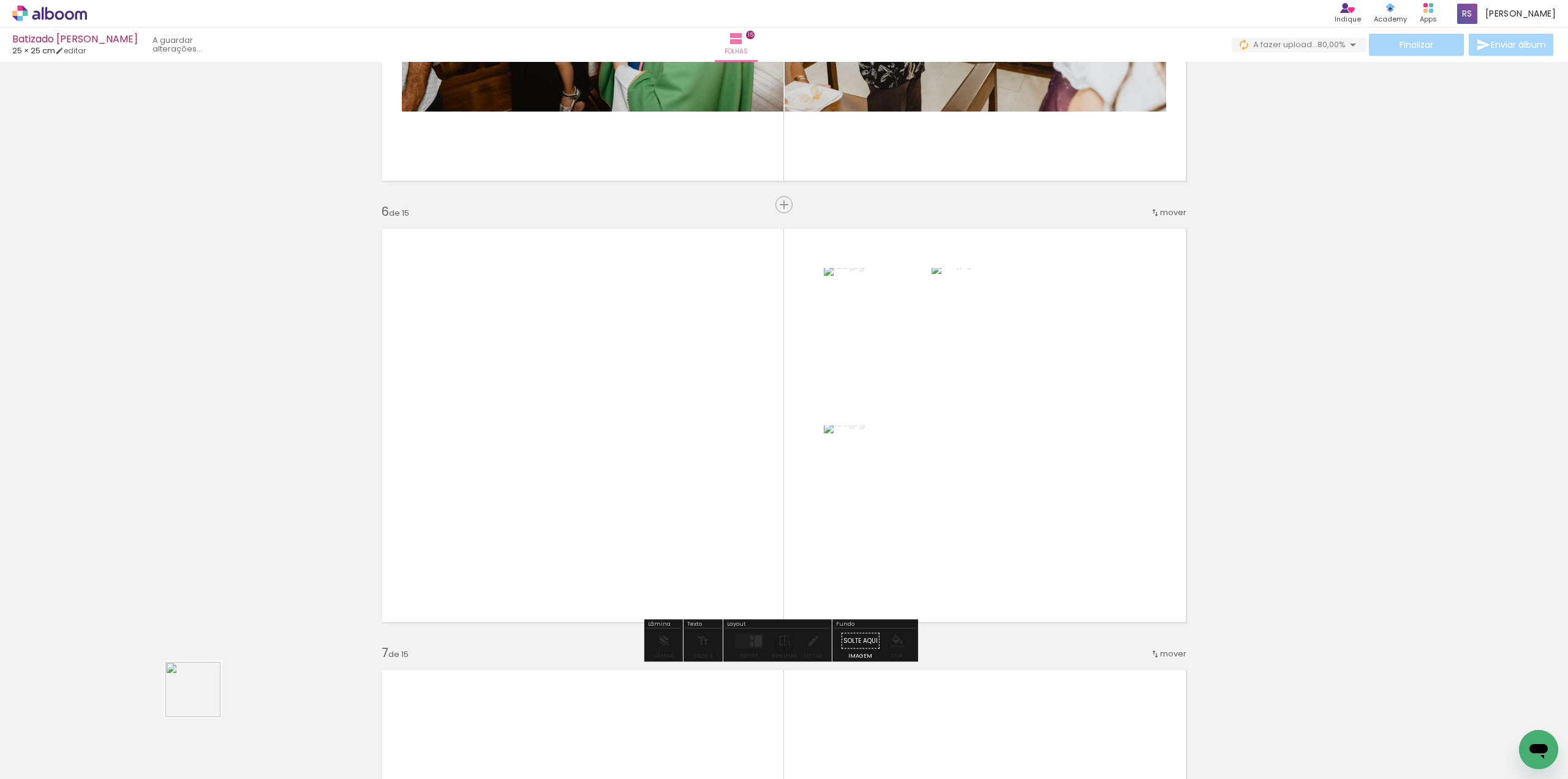
drag, startPoint x: 132, startPoint y: 749, endPoint x: 509, endPoint y: 473, distance: 467.2
click at [509, 473] on quentale-workspace at bounding box center [784, 389] width 1568 height 779
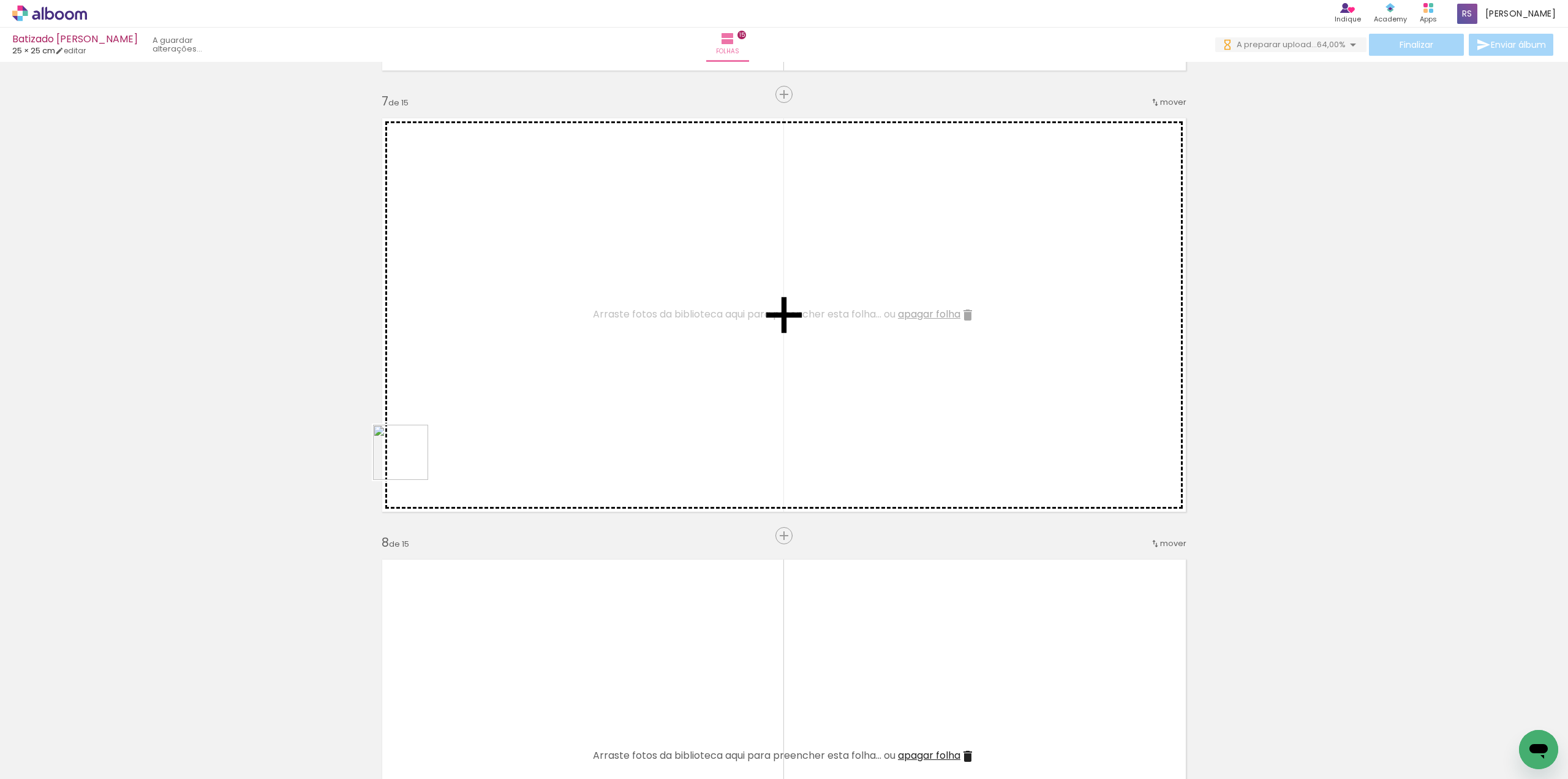
drag, startPoint x: 372, startPoint y: 500, endPoint x: 593, endPoint y: 306, distance: 294.1
click at [592, 301] on quentale-workspace at bounding box center [784, 389] width 1568 height 779
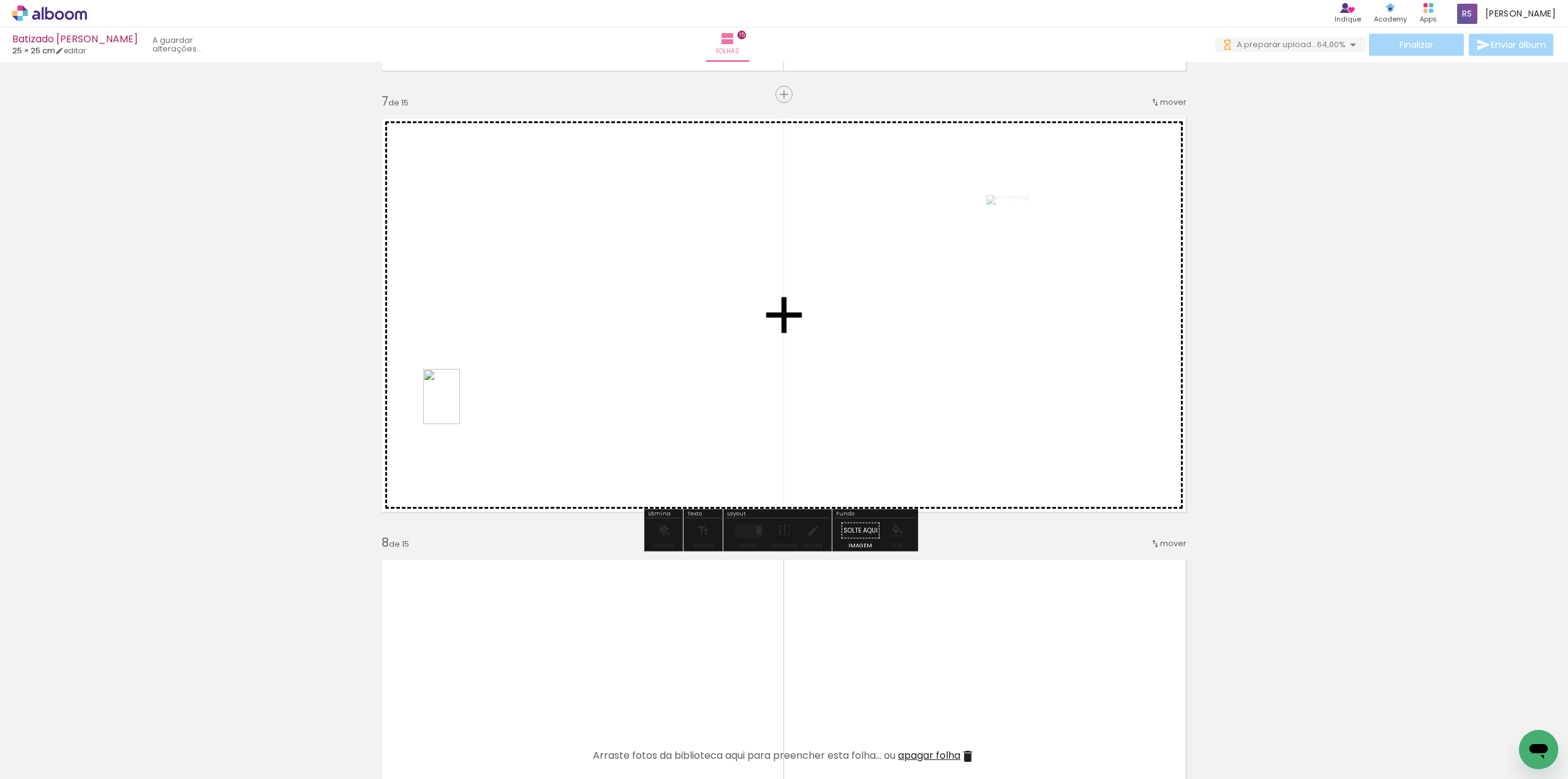
drag, startPoint x: 124, startPoint y: 746, endPoint x: 448, endPoint y: 420, distance: 459.6
click at [460, 404] on quentale-workspace at bounding box center [784, 389] width 1568 height 779
drag, startPoint x: 114, startPoint y: 754, endPoint x: 466, endPoint y: 397, distance: 501.4
click at [472, 380] on quentale-workspace at bounding box center [784, 389] width 1568 height 779
drag, startPoint x: 364, startPoint y: 525, endPoint x: 483, endPoint y: 472, distance: 130.3
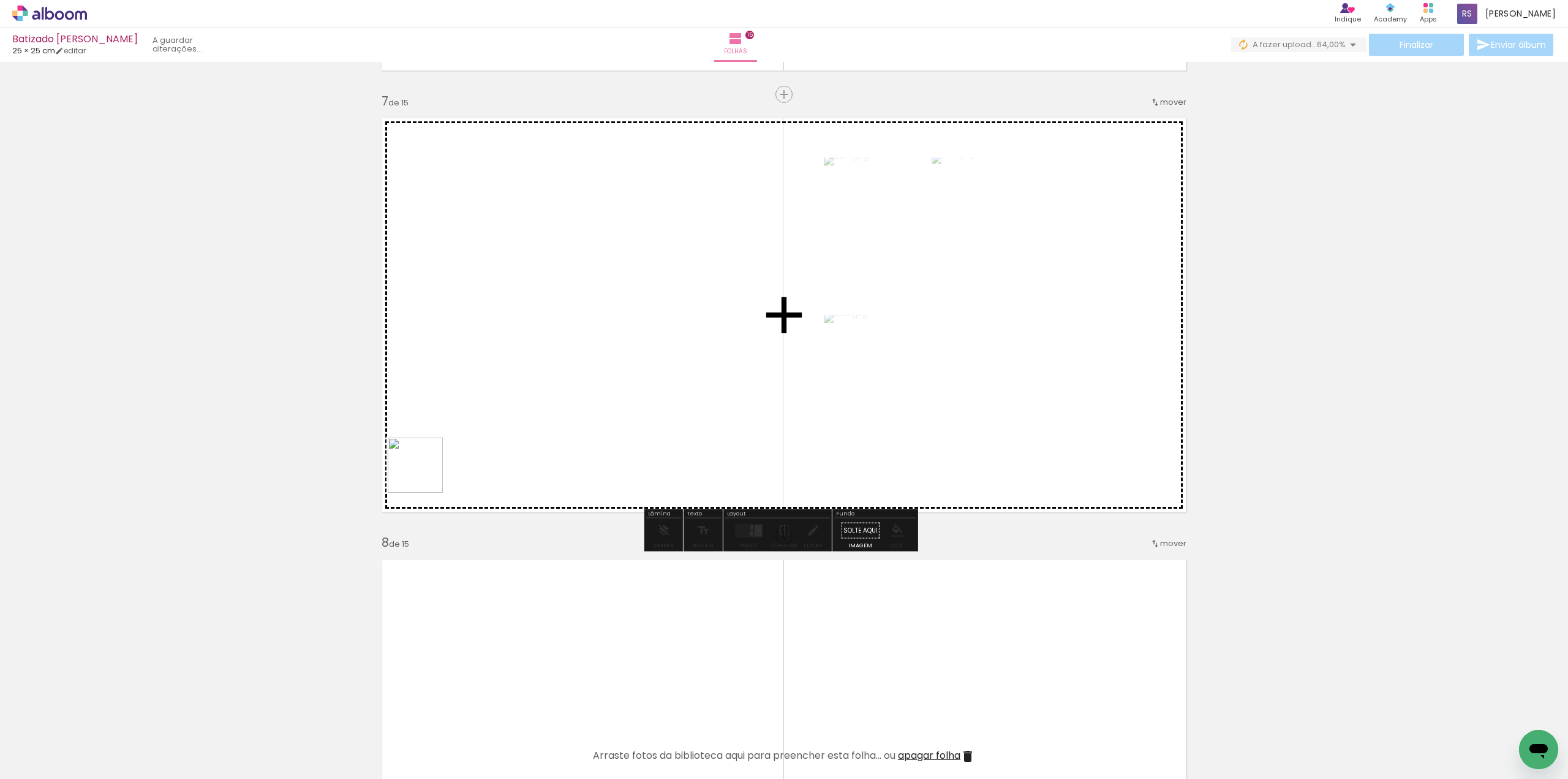
click at [577, 382] on quentale-workspace at bounding box center [784, 389] width 1568 height 779
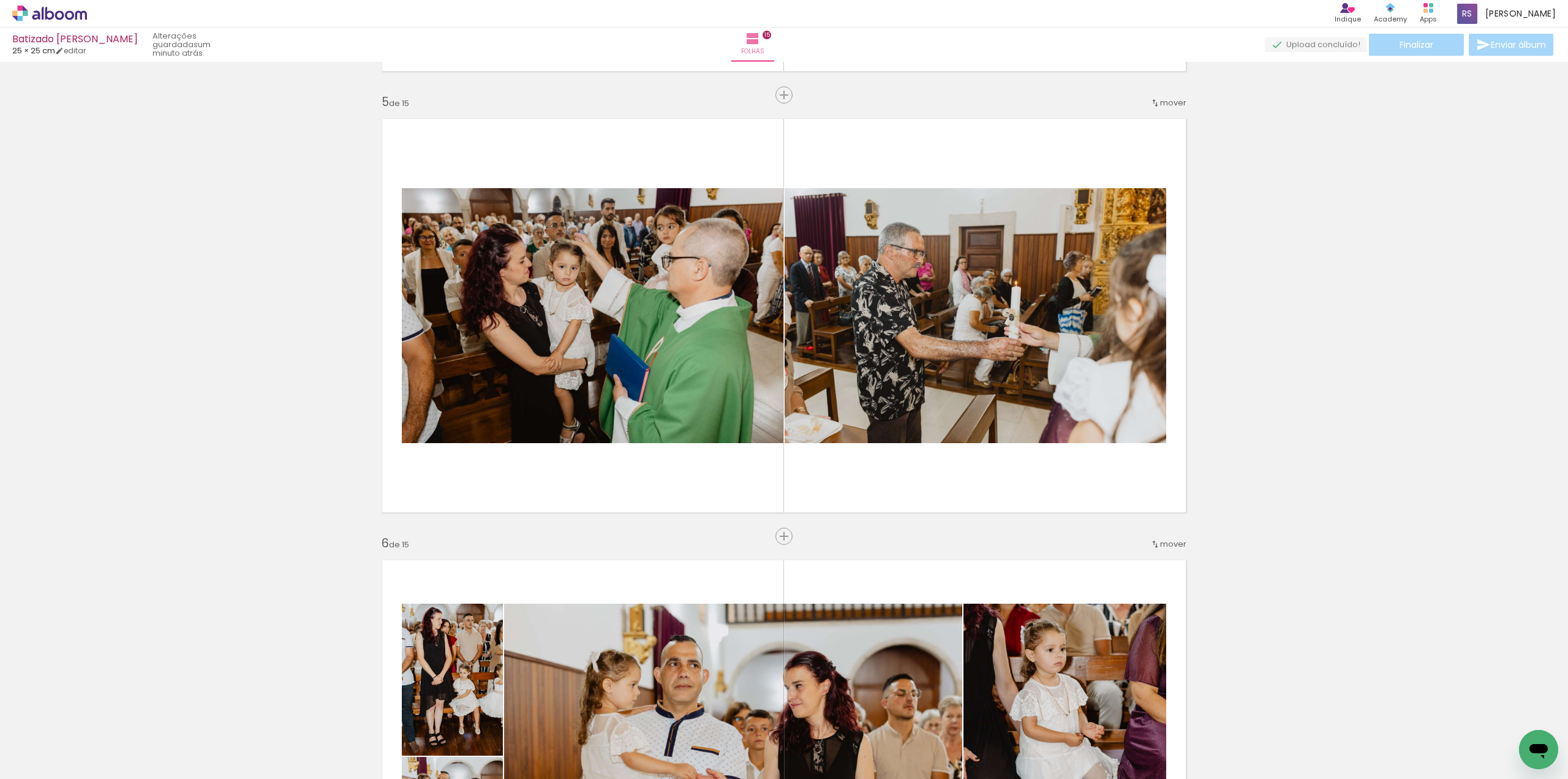
scroll to position [1723, 0]
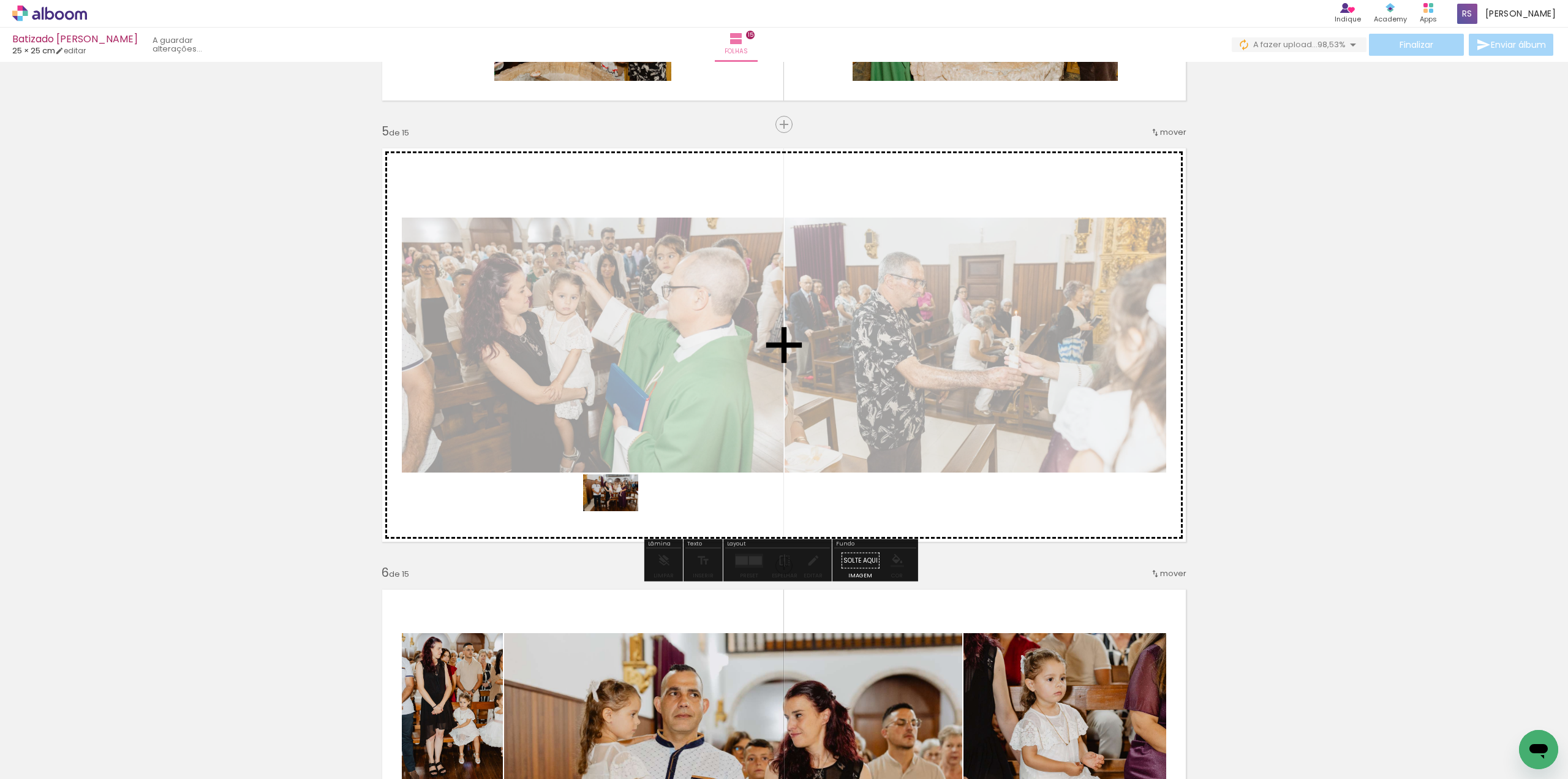
drag, startPoint x: 545, startPoint y: 749, endPoint x: 625, endPoint y: 494, distance: 267.3
click at [625, 494] on quentale-workspace at bounding box center [784, 389] width 1568 height 779
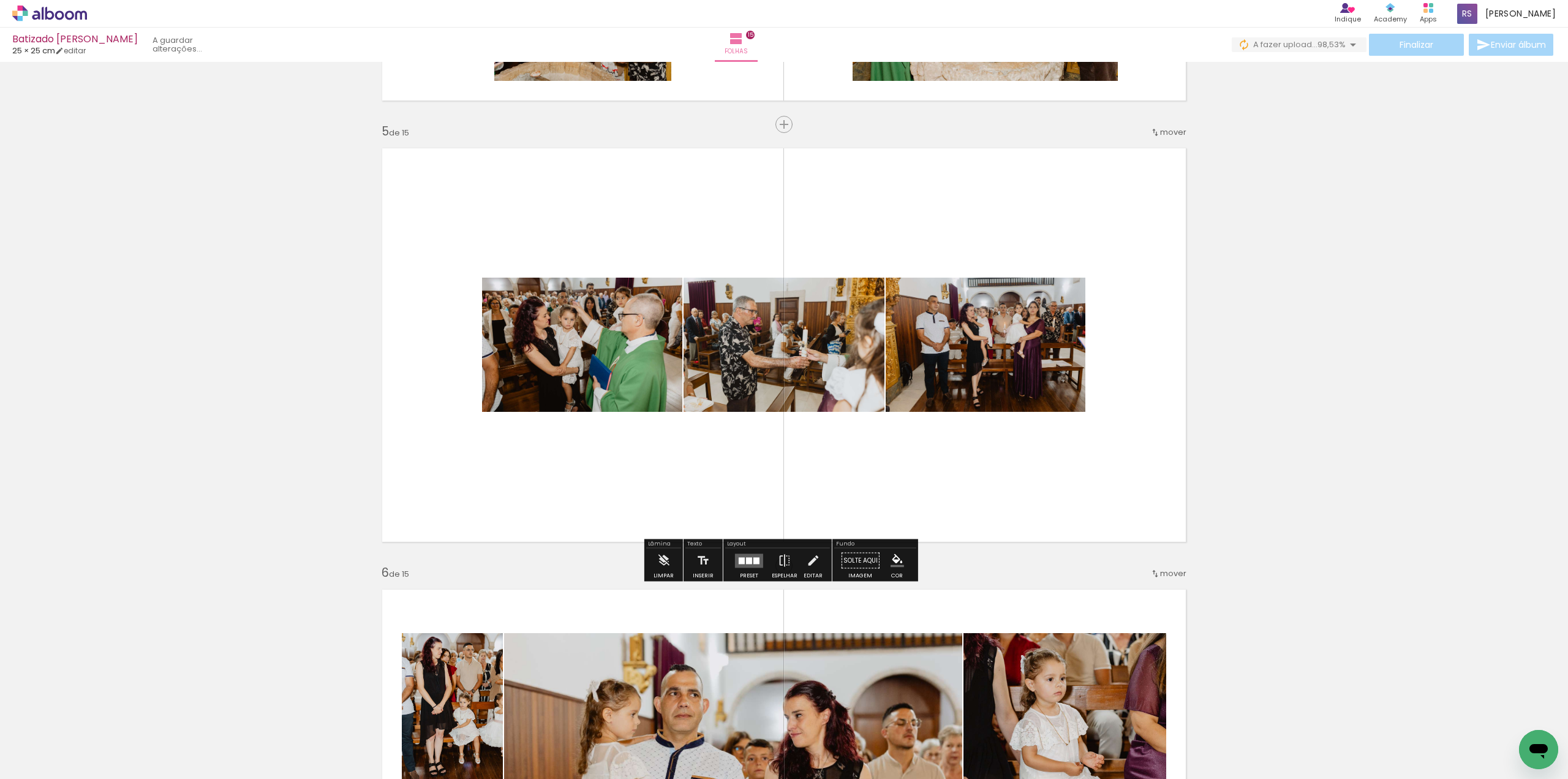
click at [753, 563] on div at bounding box center [756, 560] width 6 height 7
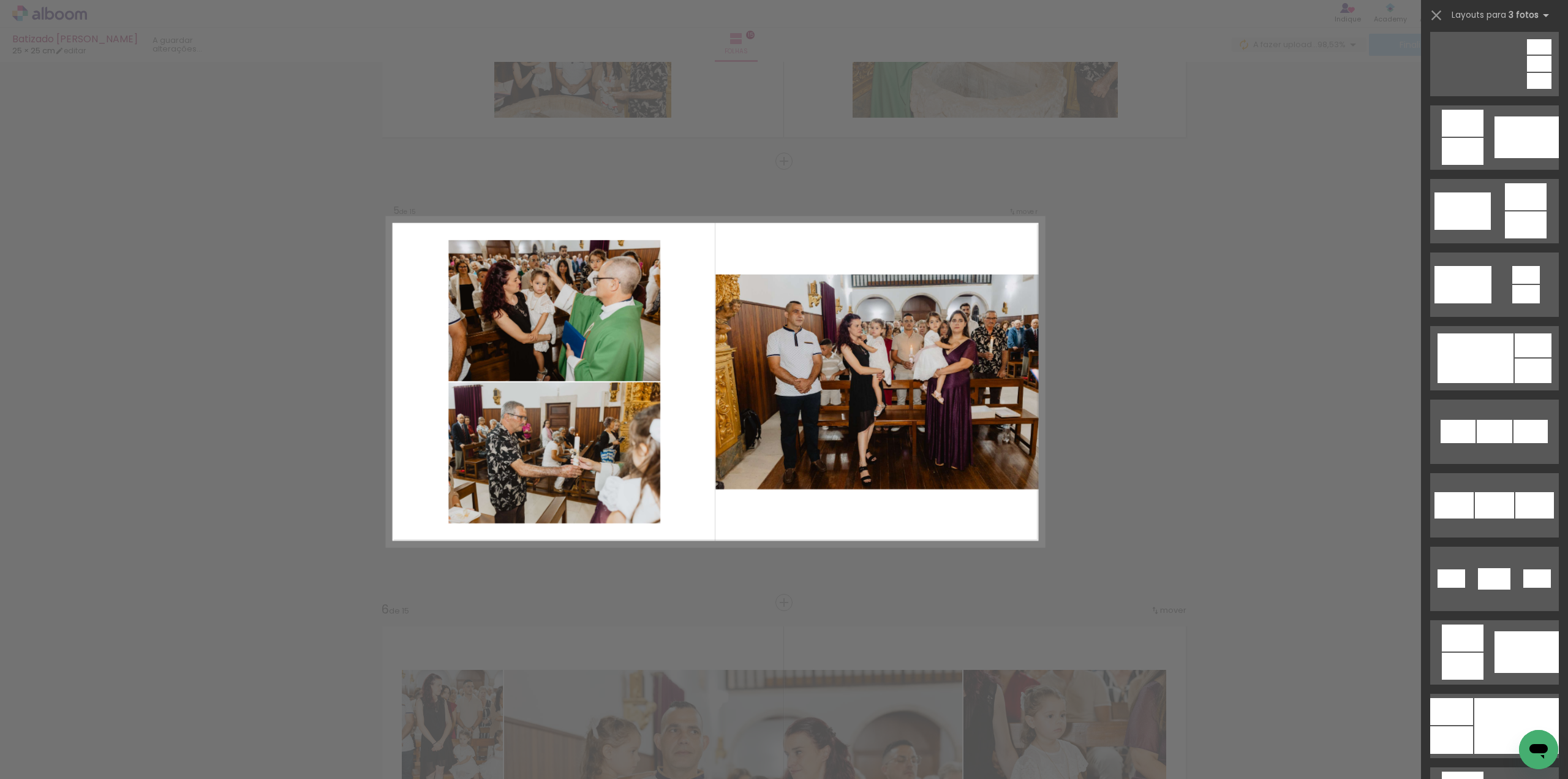
scroll to position [306, 0]
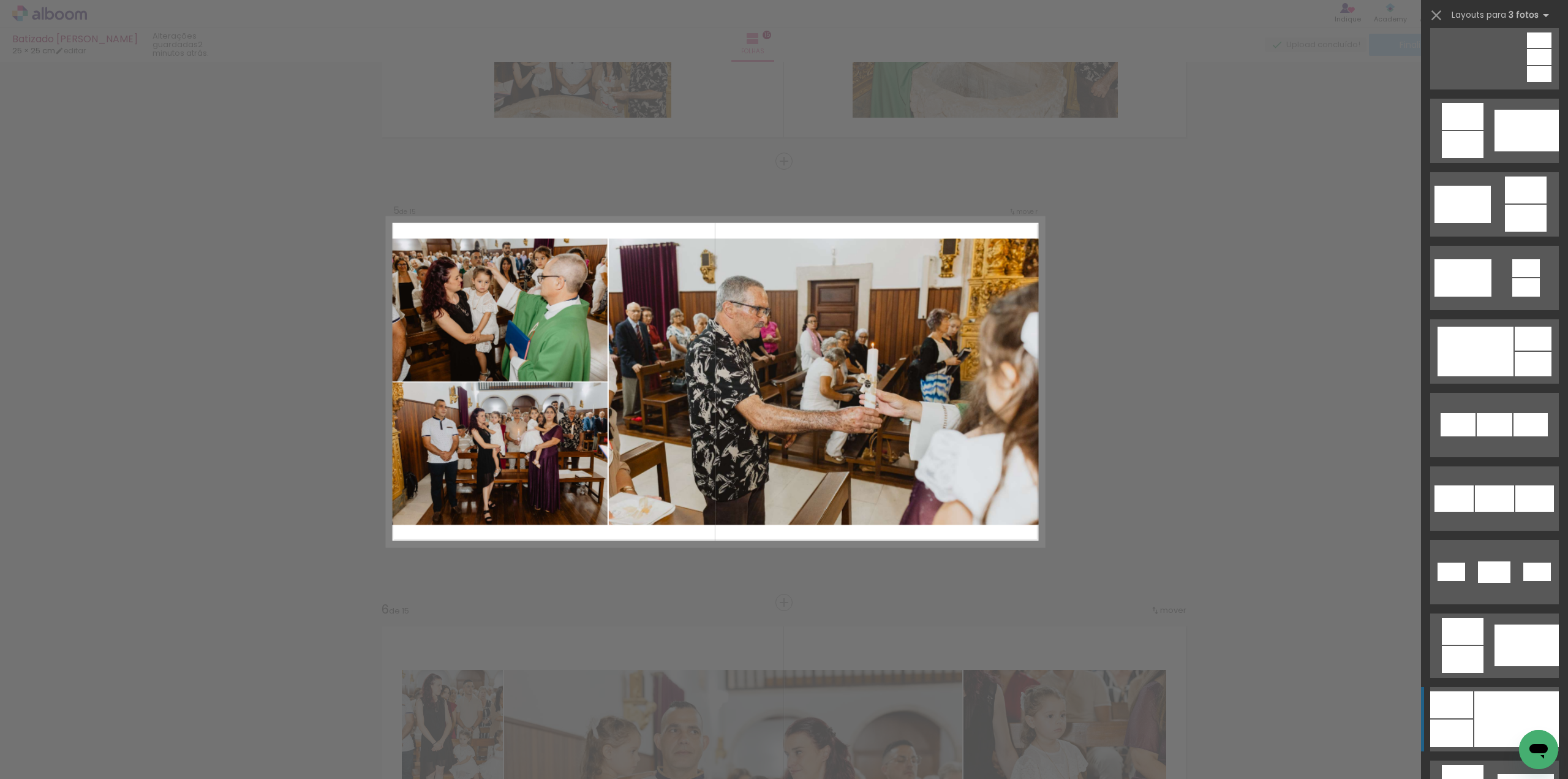
click at [1499, 704] on div at bounding box center [1516, 719] width 84 height 56
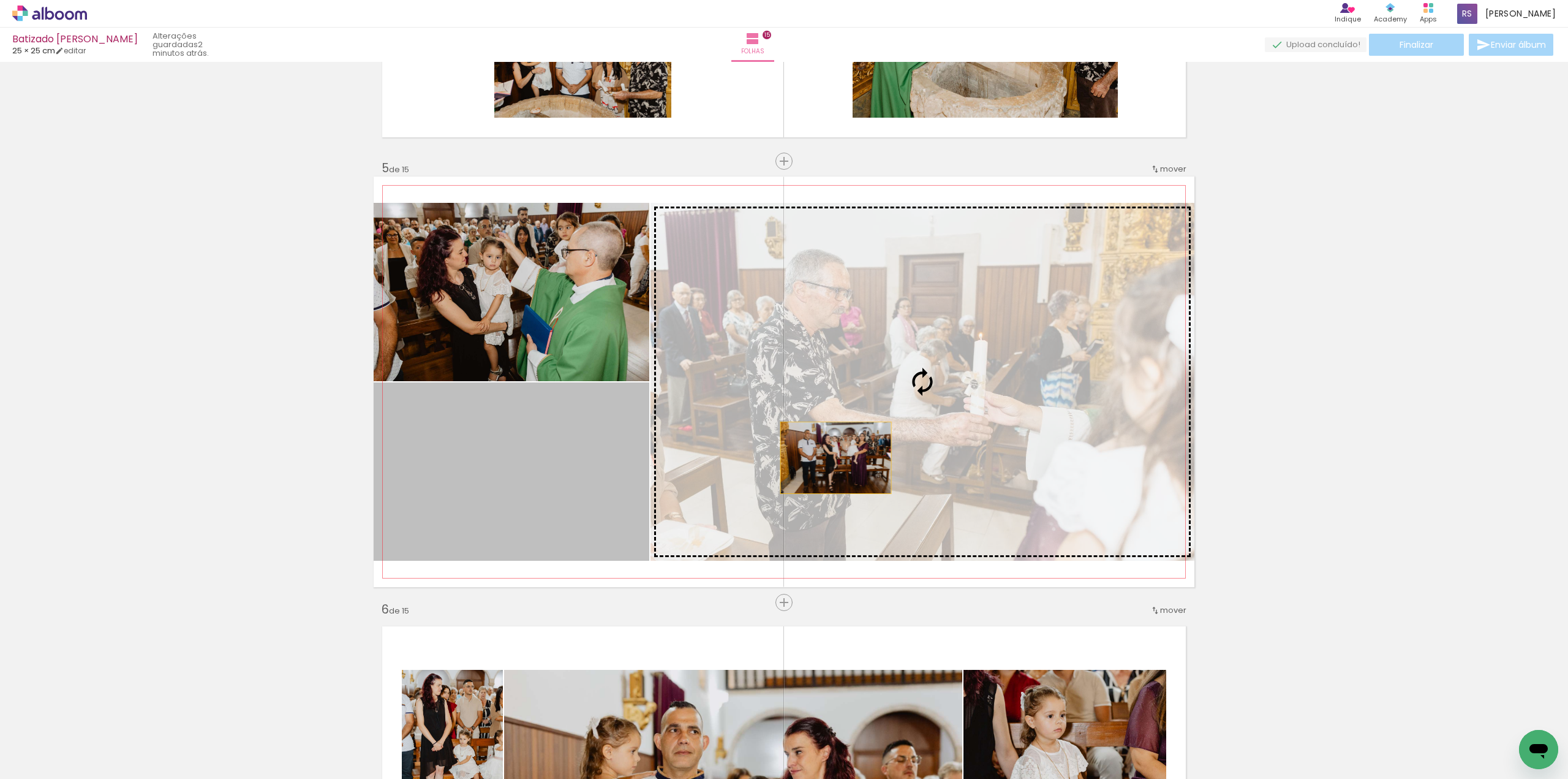
drag, startPoint x: 535, startPoint y: 499, endPoint x: 831, endPoint y: 458, distance: 298.8
click at [0, 0] on slot at bounding box center [0, 0] width 0 height 0
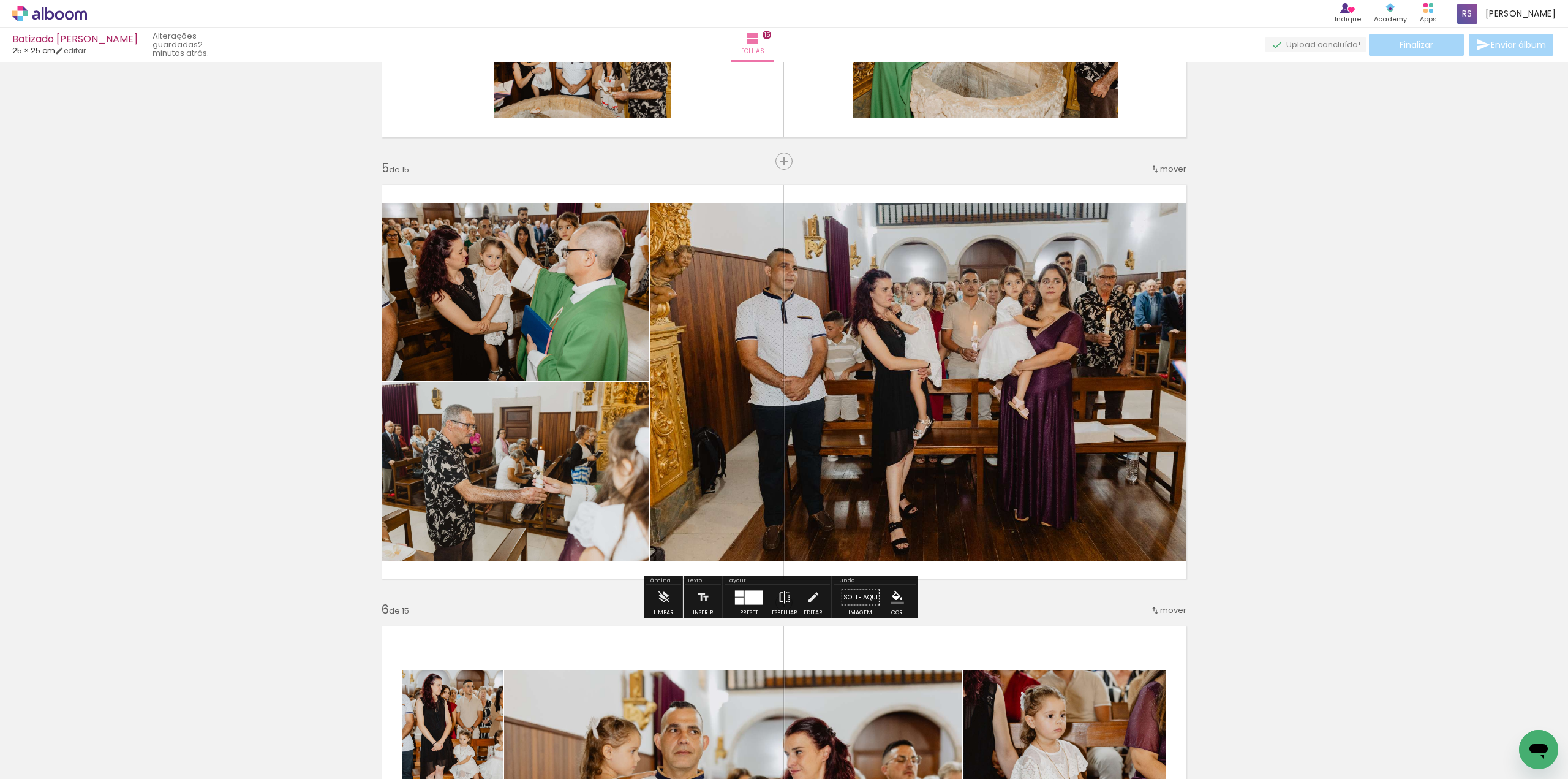
click at [786, 599] on iron-icon at bounding box center [784, 597] width 13 height 25
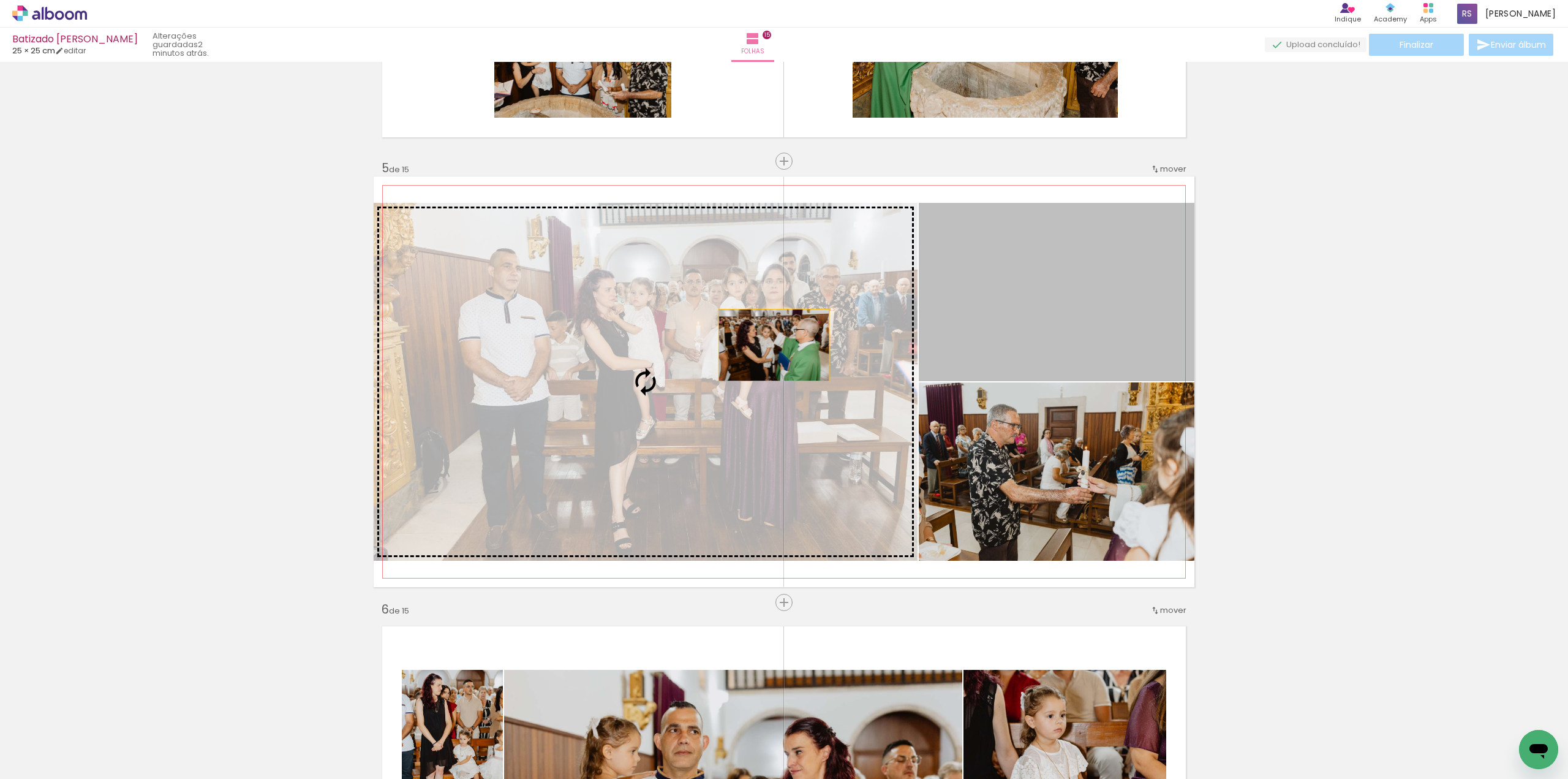
drag, startPoint x: 1046, startPoint y: 312, endPoint x: 750, endPoint y: 350, distance: 298.4
click at [0, 0] on slot at bounding box center [0, 0] width 0 height 0
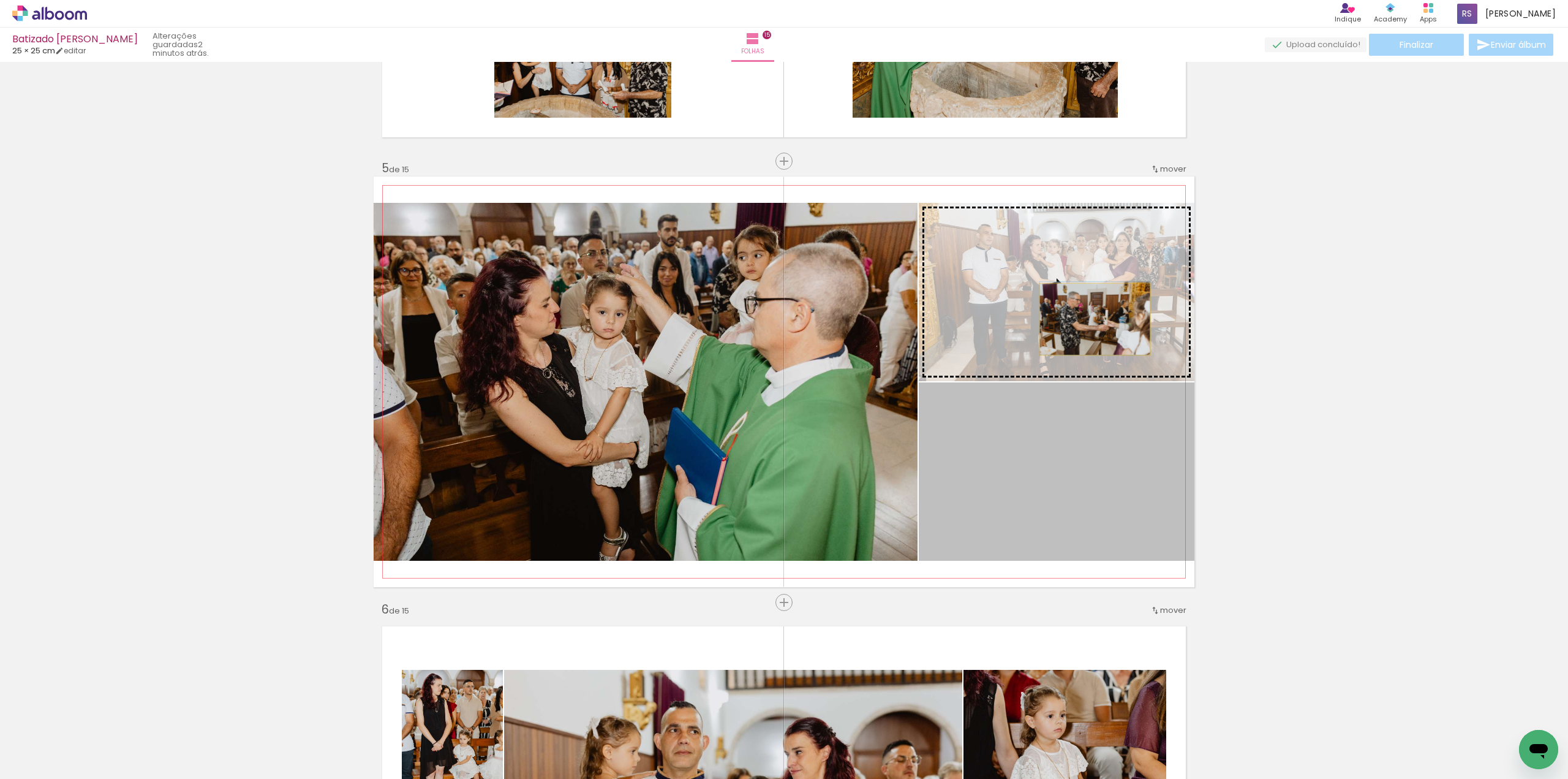
drag, startPoint x: 1118, startPoint y: 494, endPoint x: 1090, endPoint y: 319, distance: 177.2
click at [0, 0] on slot at bounding box center [0, 0] width 0 height 0
